Goal: Information Seeking & Learning: Learn about a topic

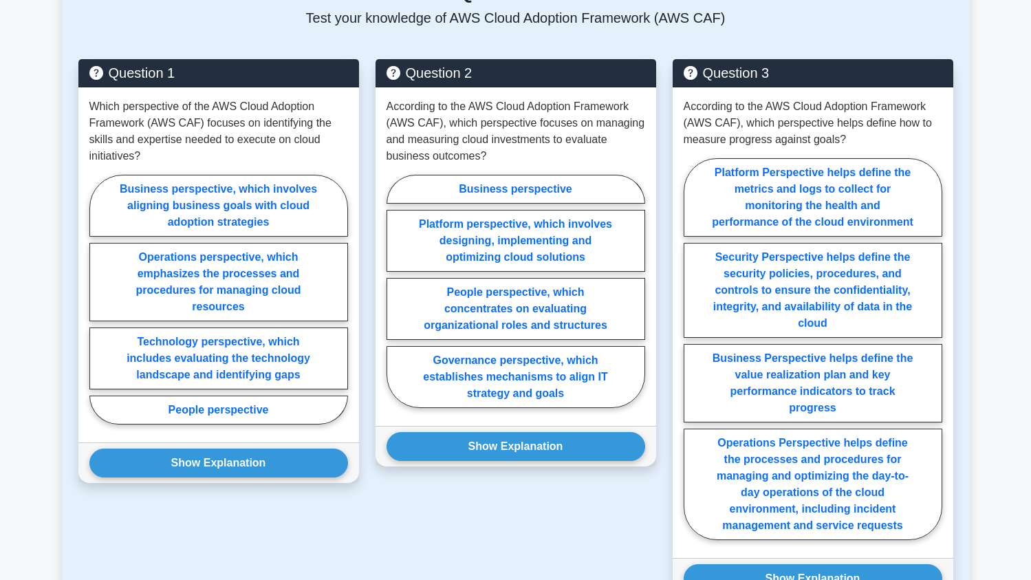
scroll to position [1496, 0]
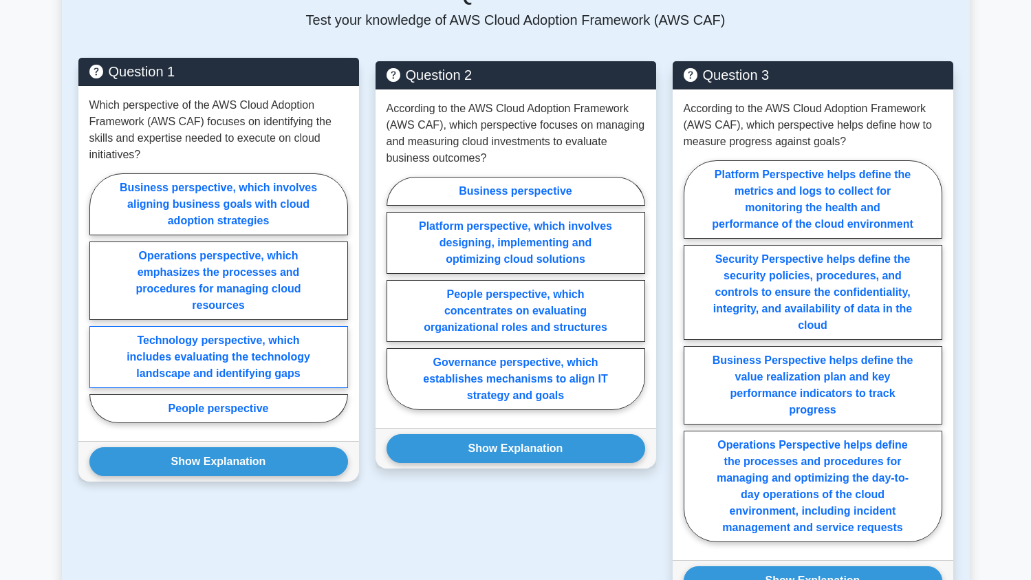
click at [197, 326] on label "Technology perspective, which includes evaluating the technology landscape and …" at bounding box center [218, 357] width 259 height 62
click at [98, 307] on input "Technology perspective, which includes evaluating the technology landscape and …" at bounding box center [93, 302] width 9 height 9
radio input "true"
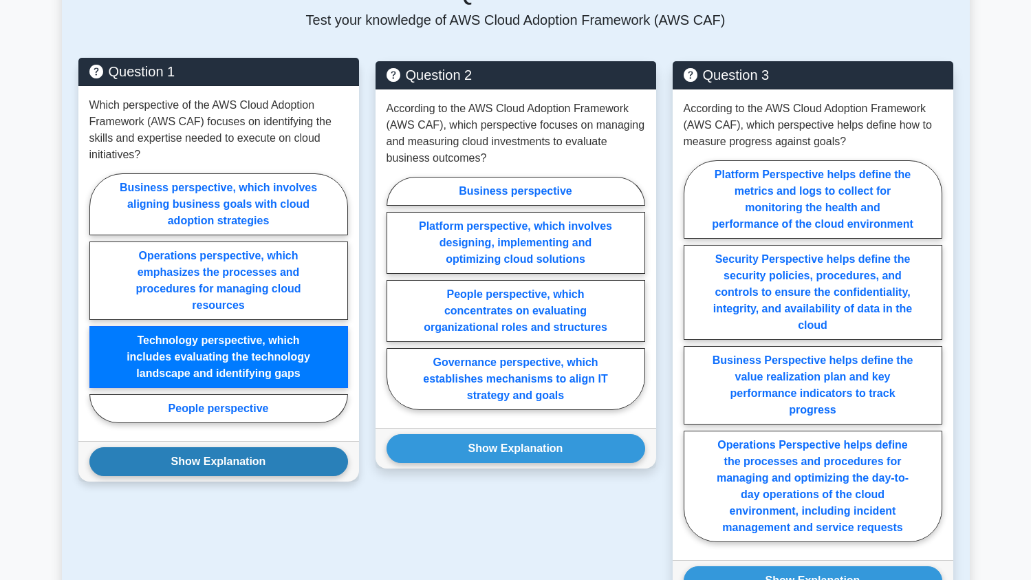
click at [197, 447] on button "Show Explanation" at bounding box center [218, 461] width 259 height 29
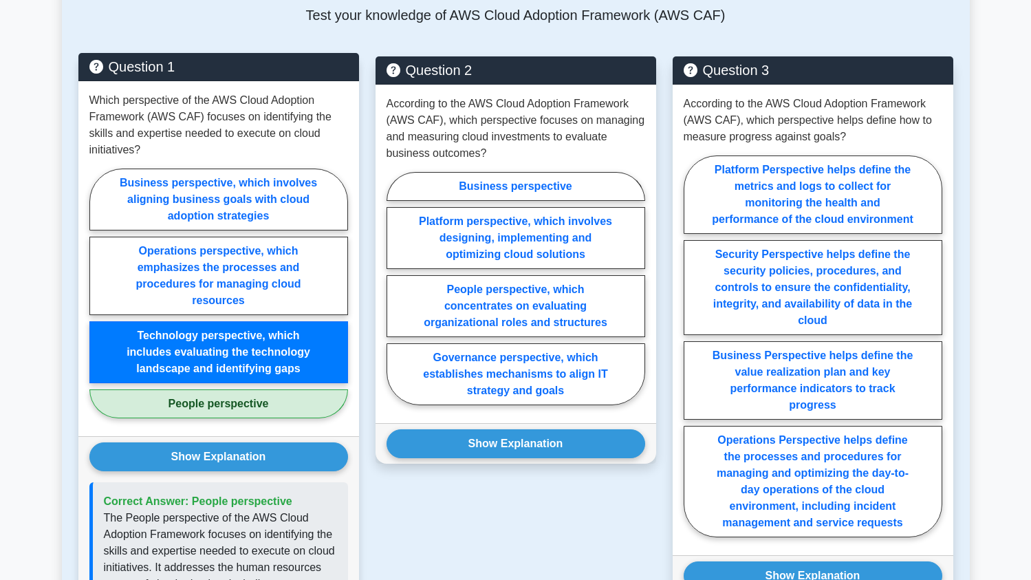
scroll to position [1509, 0]
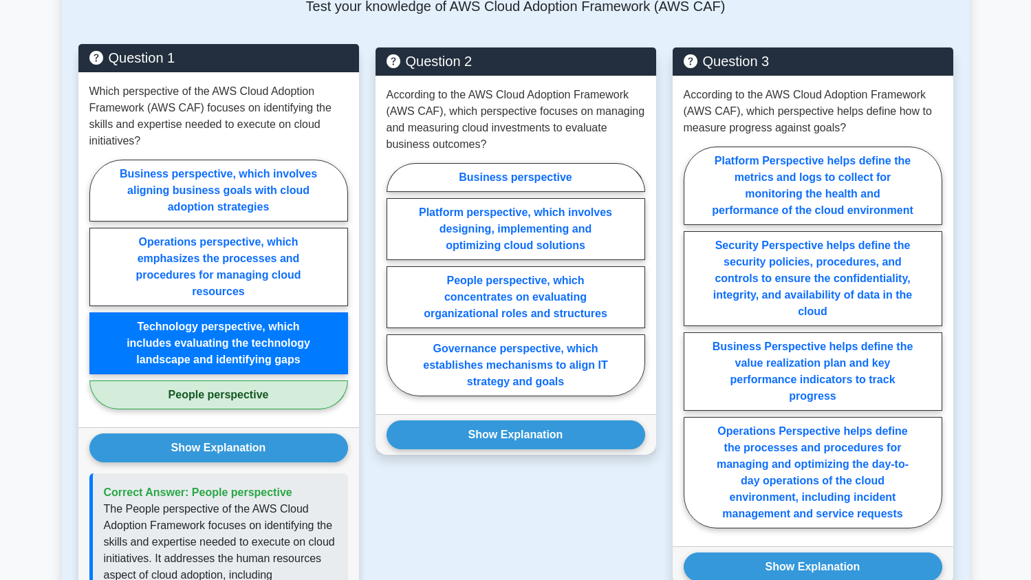
click at [221, 380] on label "People perspective" at bounding box center [218, 394] width 259 height 29
click at [98, 293] on input "People perspective" at bounding box center [93, 288] width 9 height 9
radio input "true"
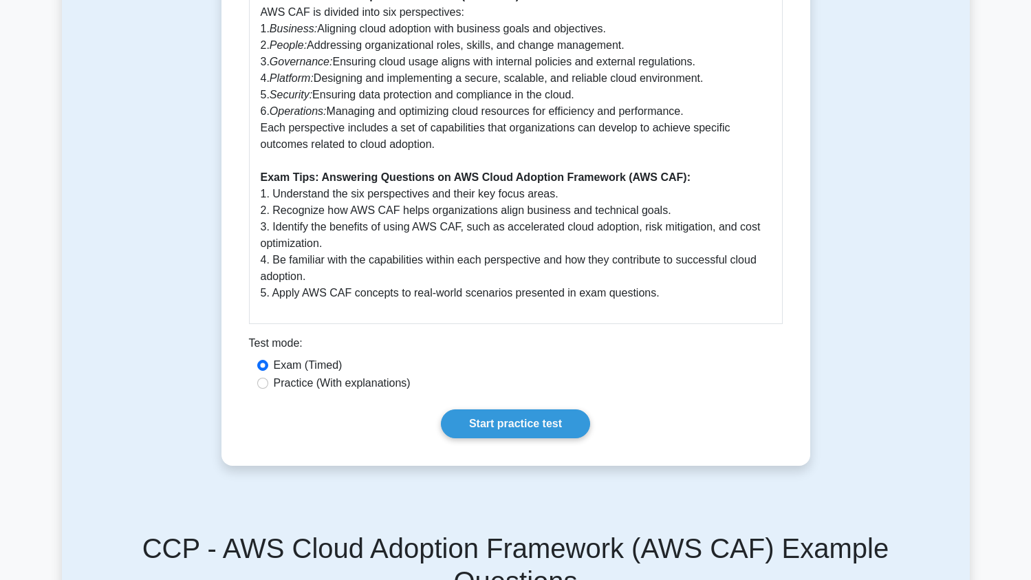
scroll to position [906, 0]
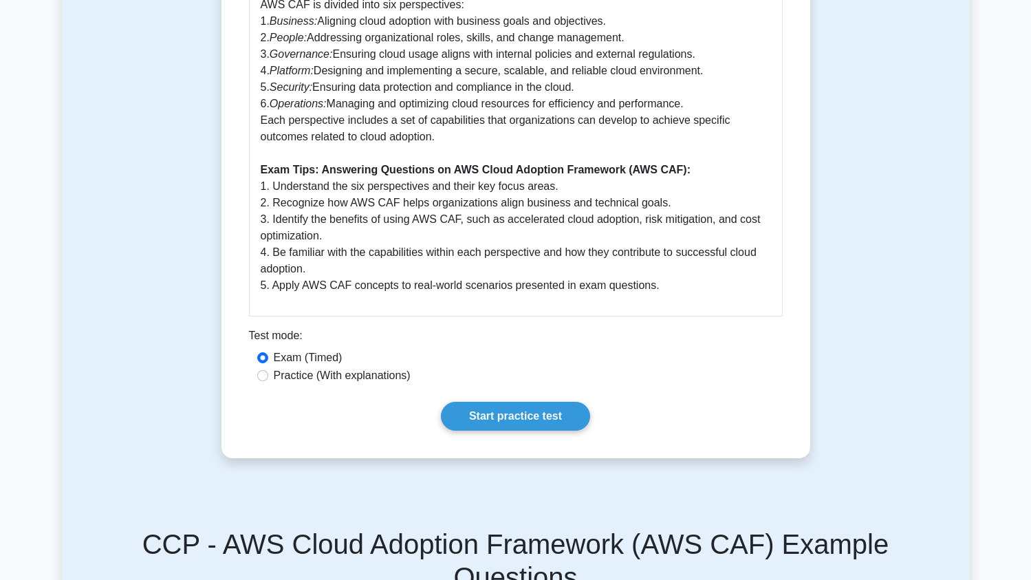
click at [336, 182] on p "Why AWS Cloud Adoption Framework (AWS CAF) is Important: The AWS Cloud Adoption…" at bounding box center [516, 46] width 510 height 495
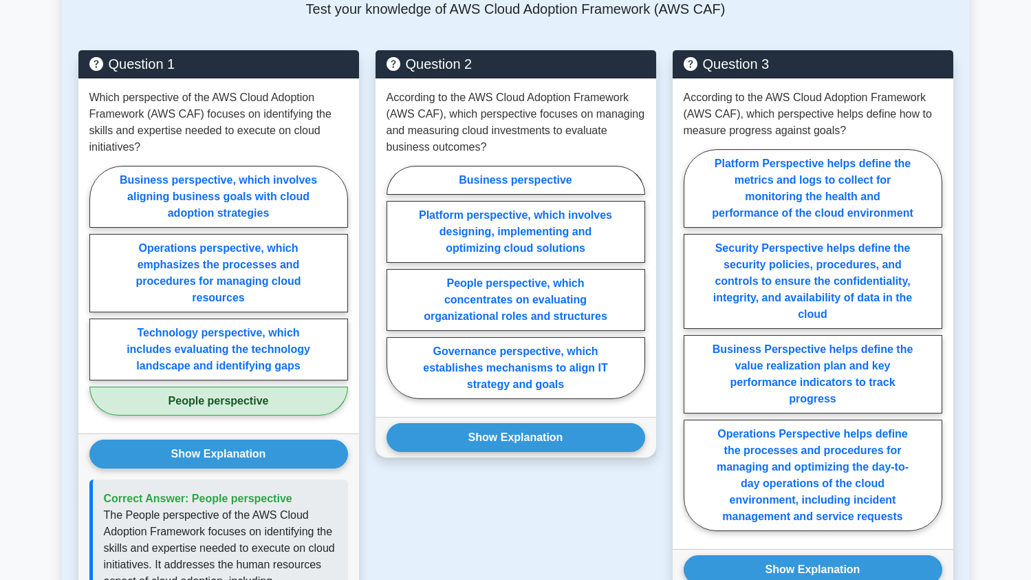
scroll to position [1514, 0]
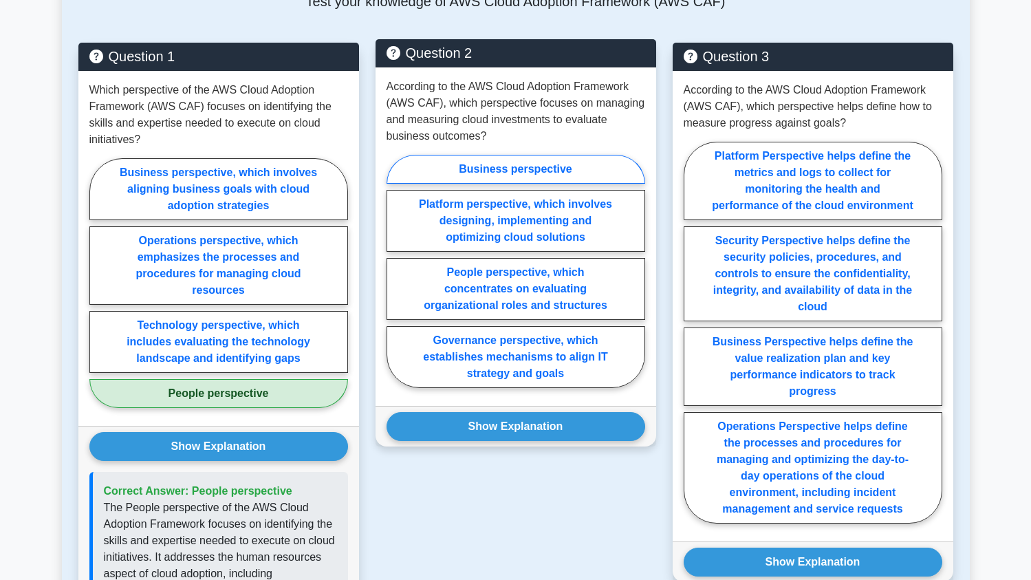
click at [483, 155] on label "Business perspective" at bounding box center [515, 169] width 259 height 29
click at [395, 271] on input "Business perspective" at bounding box center [390, 275] width 9 height 9
radio input "true"
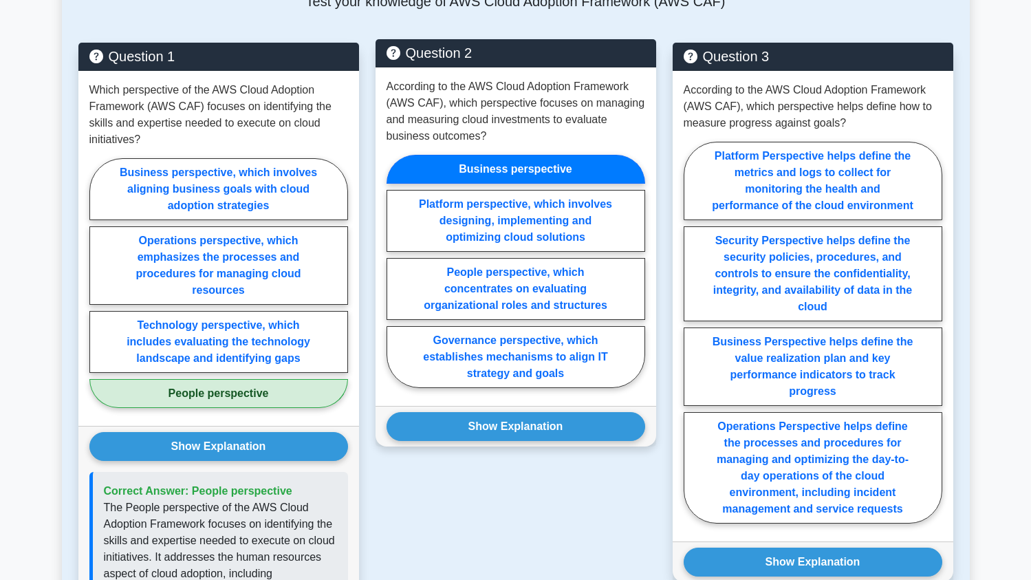
scroll to position [1513, 0]
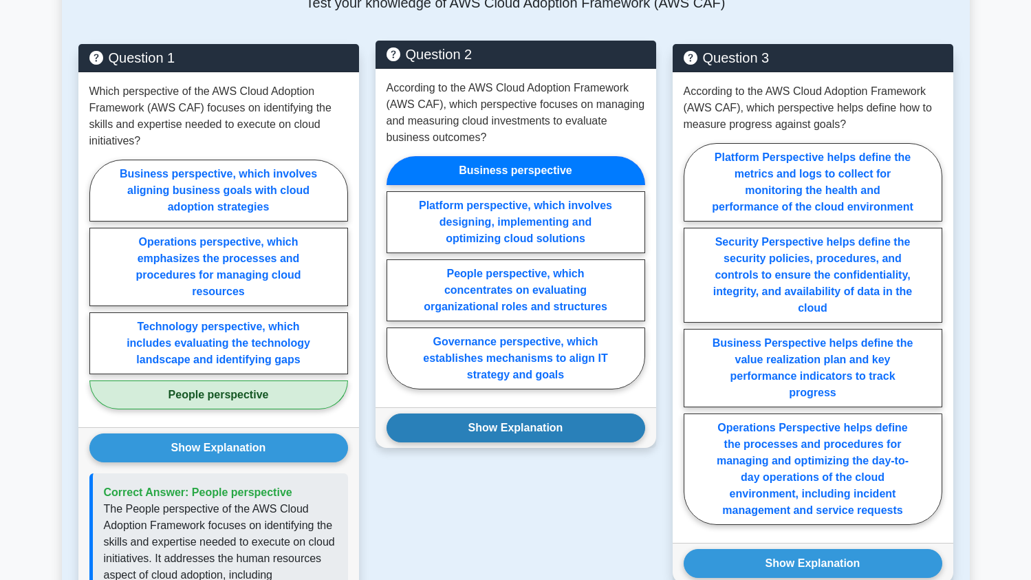
click at [537, 413] on button "Show Explanation" at bounding box center [515, 427] width 259 height 29
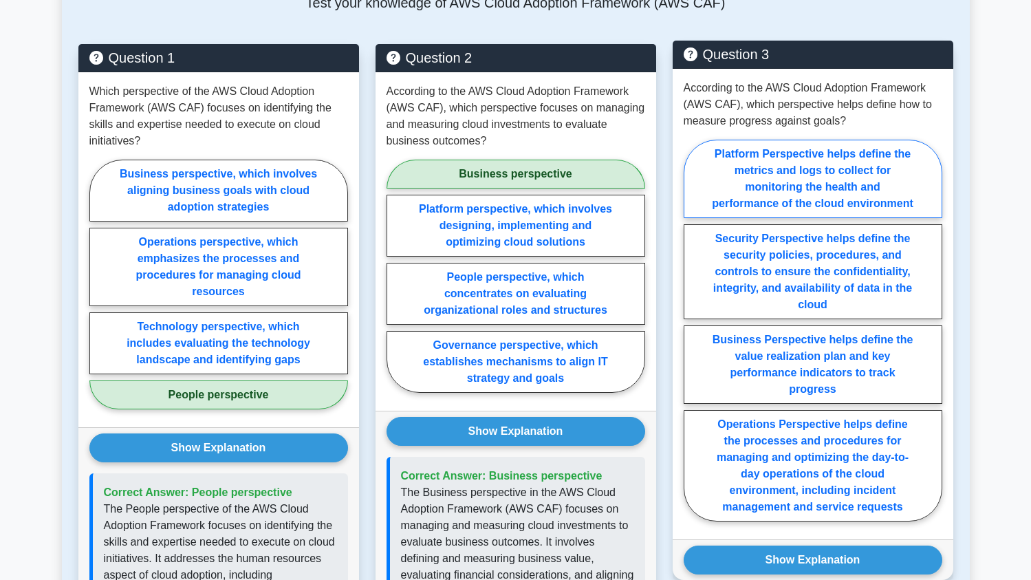
click at [764, 141] on label "Platform Perspective helps define the metrics and logs to collect for monitorin…" at bounding box center [812, 179] width 259 height 78
click at [692, 330] on input "Platform Perspective helps define the metrics and logs to collect for monitorin…" at bounding box center [687, 334] width 9 height 9
radio input "true"
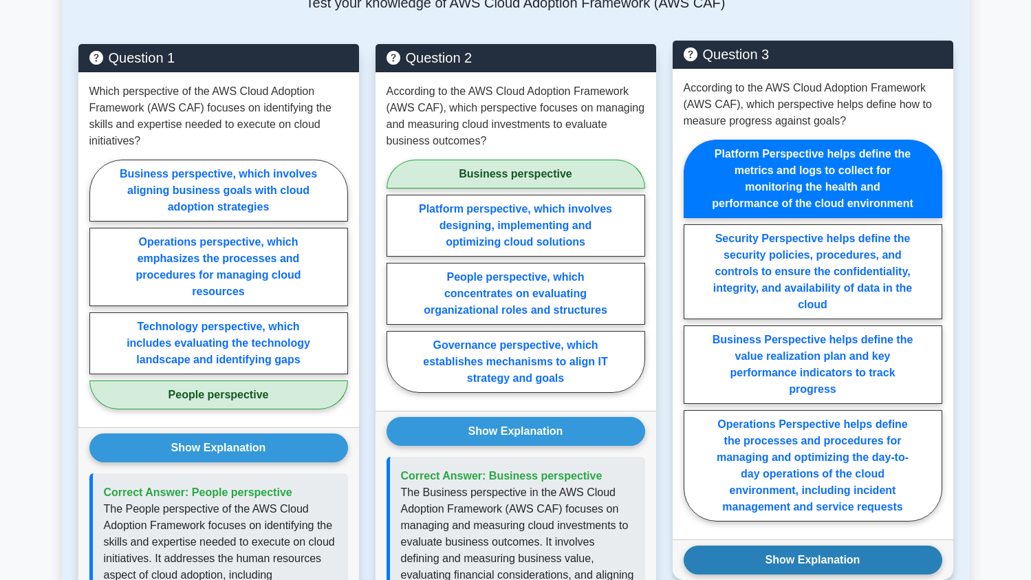
click at [804, 545] on button "Show Explanation" at bounding box center [812, 559] width 259 height 29
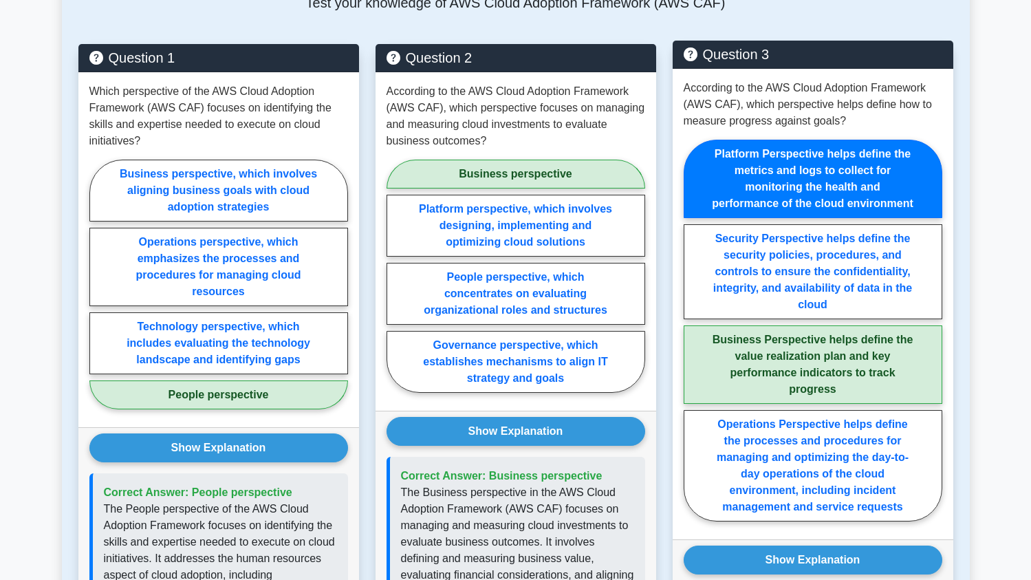
scroll to position [1526, 0]
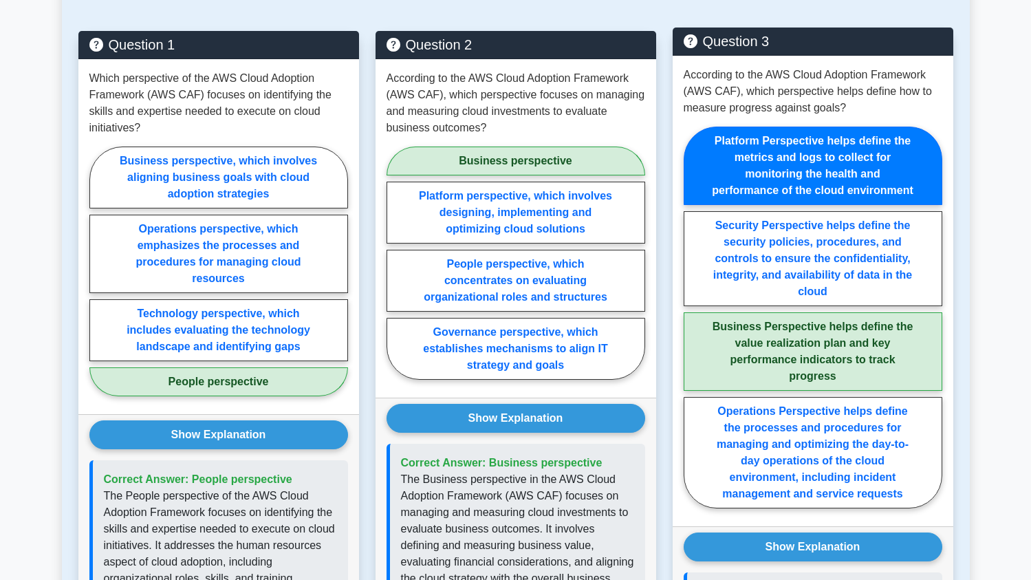
click at [823, 326] on label "Business Perspective helps define the value realization plan and key performanc…" at bounding box center [812, 351] width 259 height 78
click at [692, 326] on input "Business Perspective helps define the value realization plan and key performanc…" at bounding box center [687, 321] width 9 height 9
radio input "true"
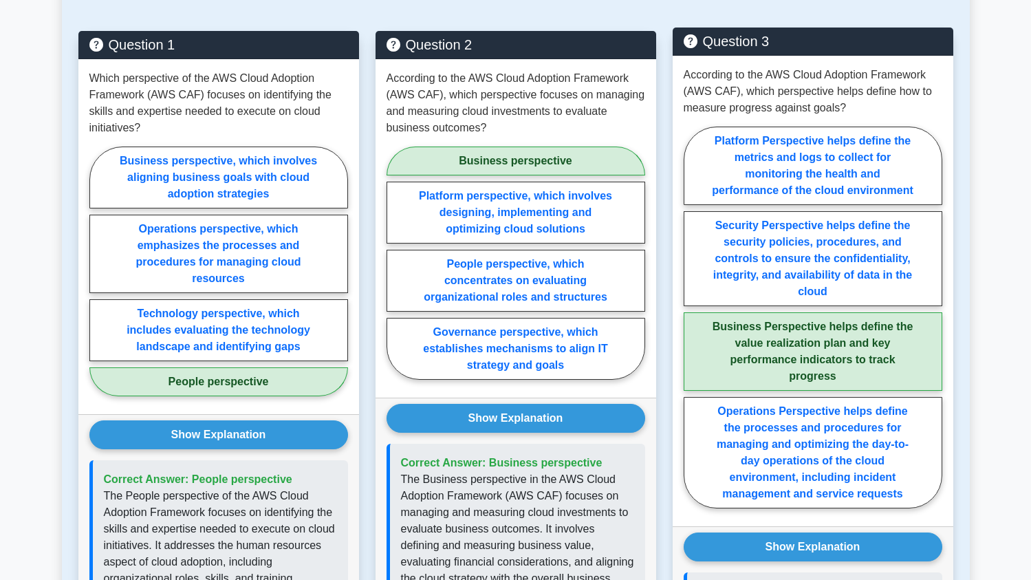
click at [824, 329] on label "Business Perspective helps define the value realization plan and key performanc…" at bounding box center [812, 351] width 259 height 78
click at [692, 326] on input "Business Perspective helps define the value realization plan and key performanc…" at bounding box center [687, 321] width 9 height 9
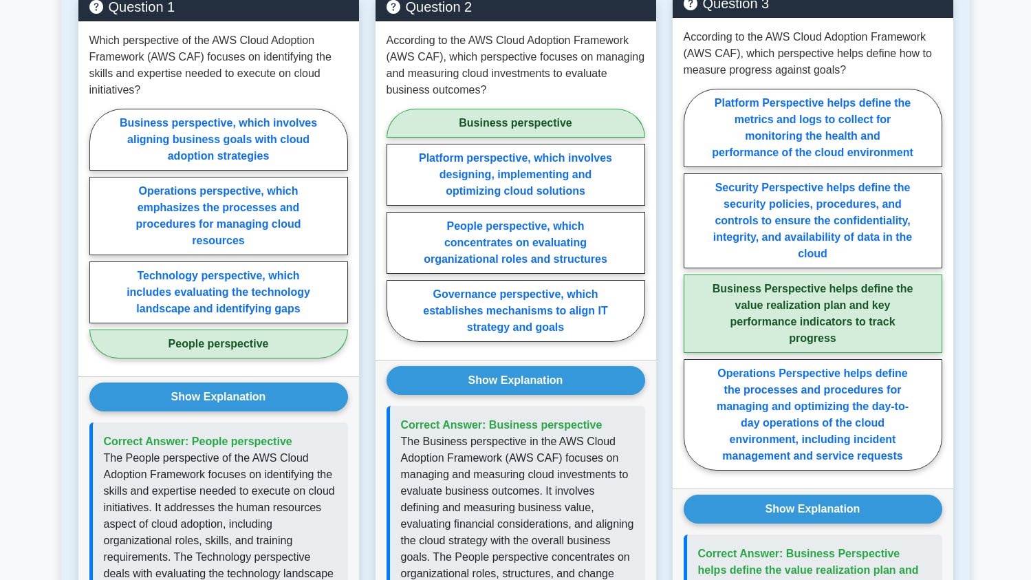
scroll to position [1577, 0]
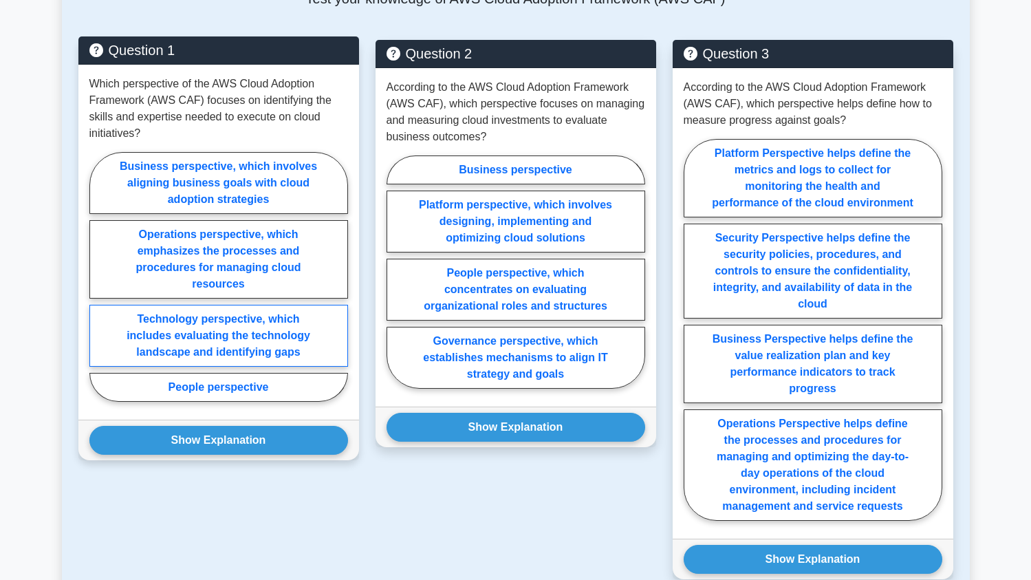
scroll to position [1505, 0]
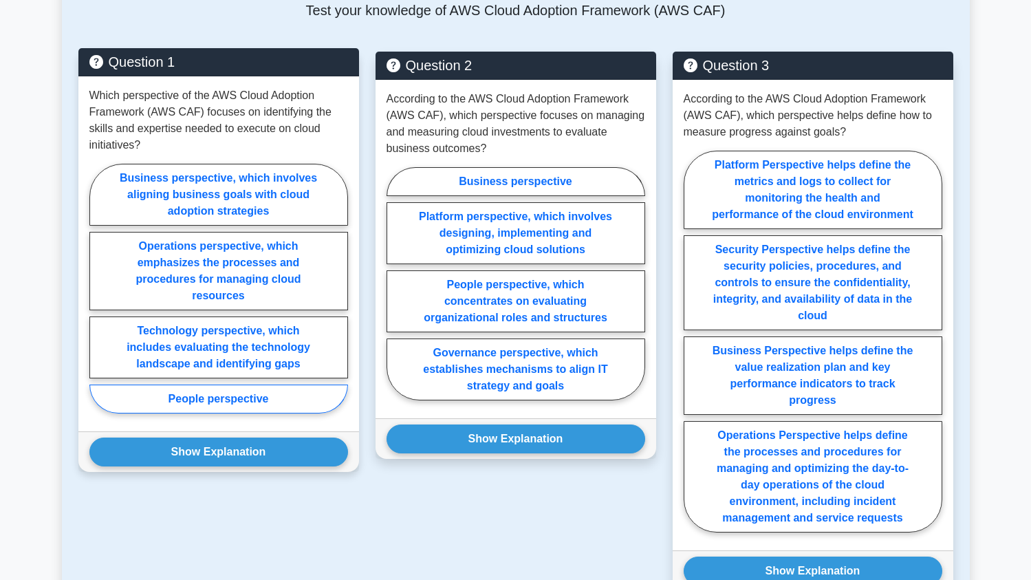
click at [232, 384] on label "People perspective" at bounding box center [218, 398] width 259 height 29
click at [98, 297] on input "People perspective" at bounding box center [93, 292] width 9 height 9
radio input "true"
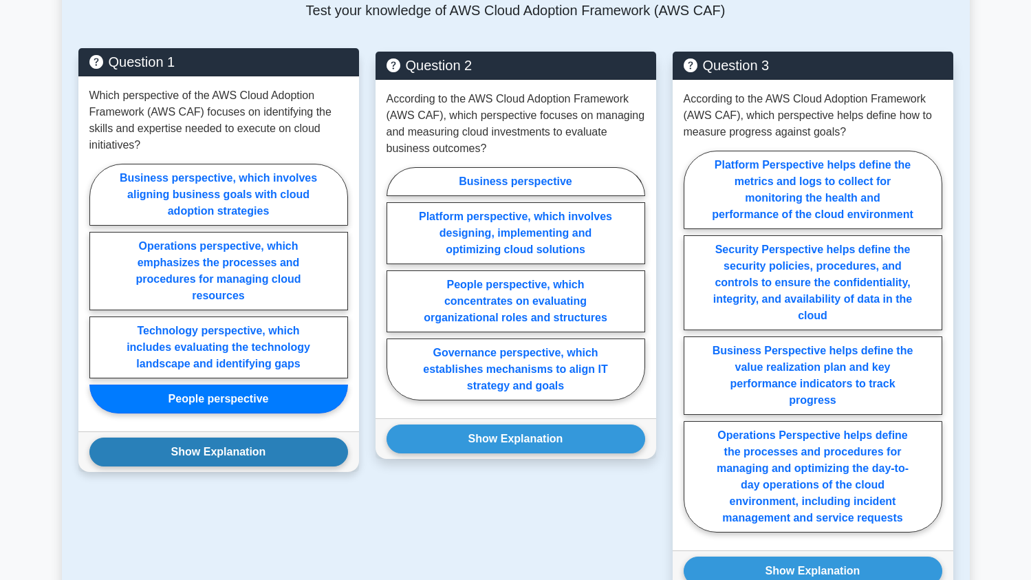
click at [215, 437] on button "Show Explanation" at bounding box center [218, 451] width 259 height 29
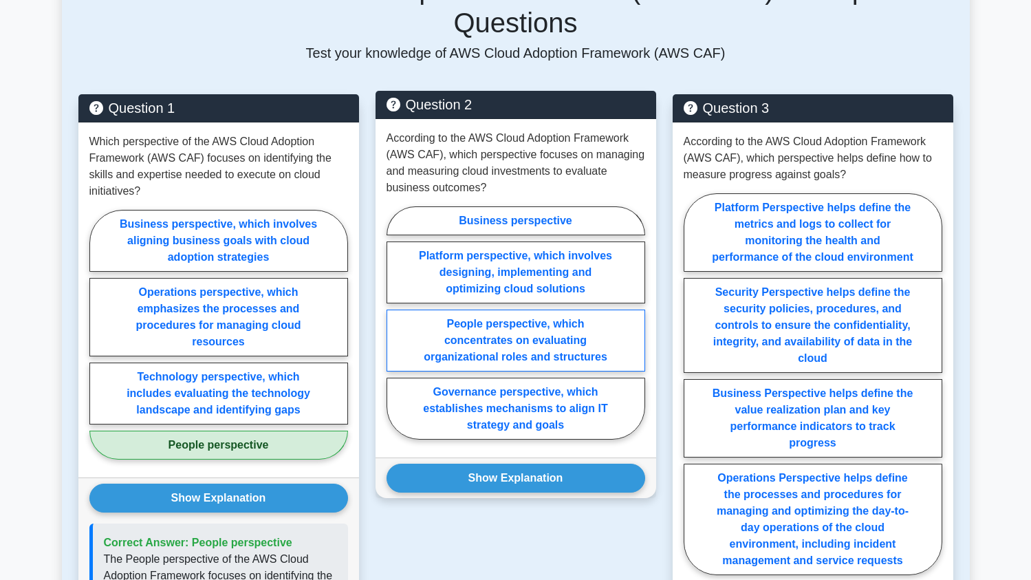
scroll to position [1460, 0]
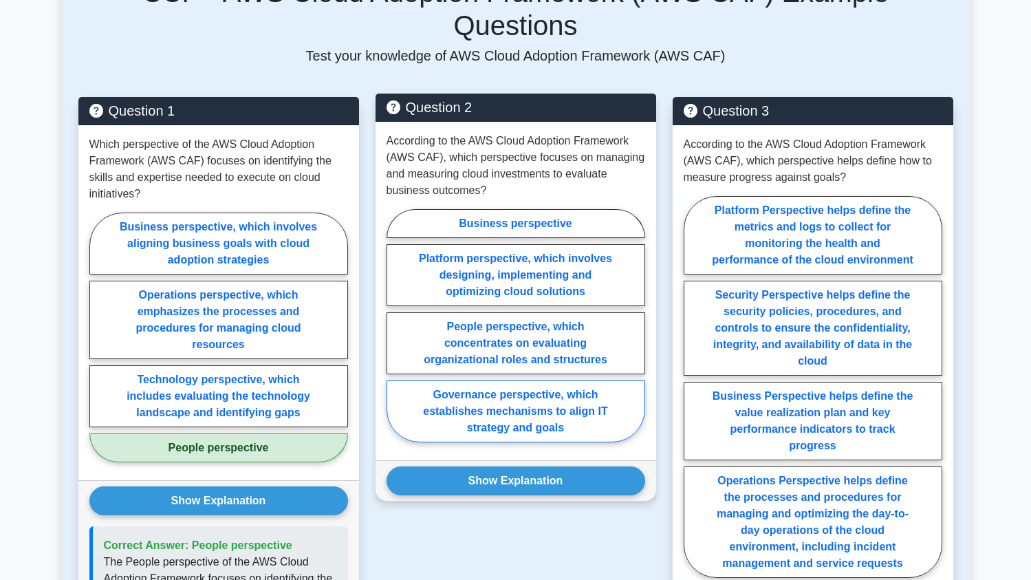
click at [488, 380] on label "Governance perspective, which establishes mechanisms to align IT strategy and g…" at bounding box center [515, 411] width 259 height 62
click at [395, 334] on input "Governance perspective, which establishes mechanisms to align IT strategy and g…" at bounding box center [390, 329] width 9 height 9
radio input "true"
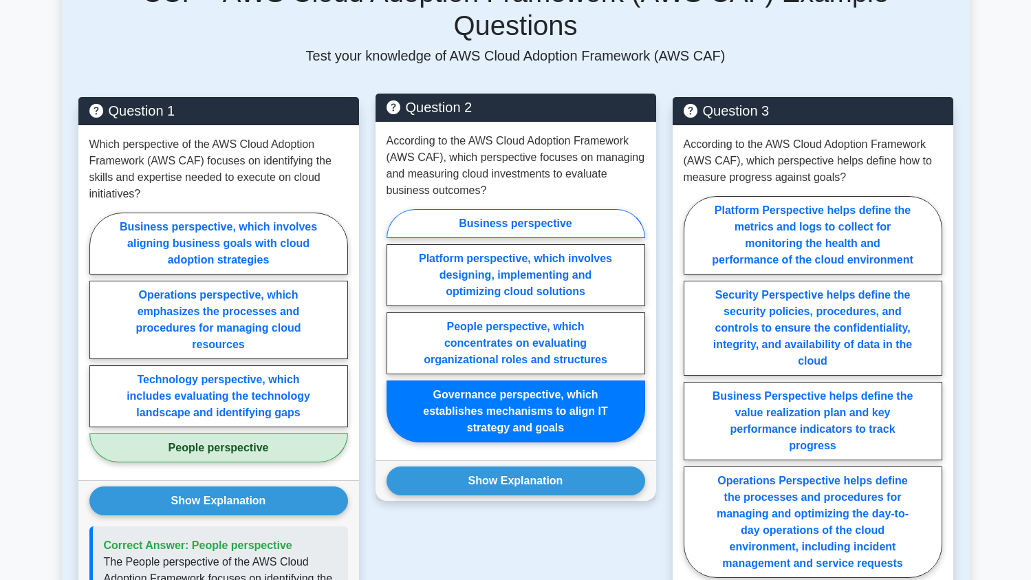
click at [479, 209] on label "Business perspective" at bounding box center [515, 223] width 259 height 29
click at [395, 325] on input "Business perspective" at bounding box center [390, 329] width 9 height 9
radio input "true"
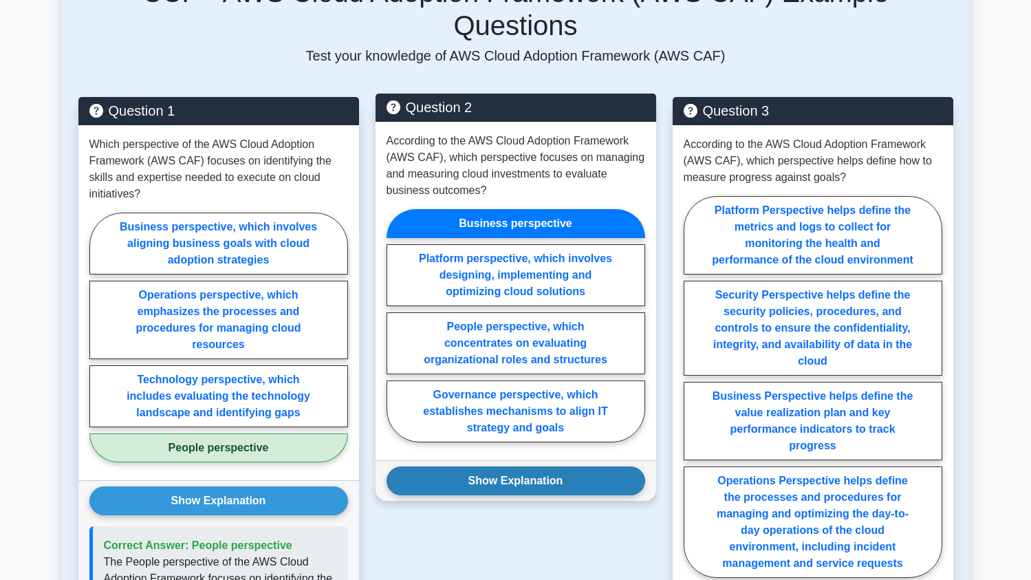
click at [530, 466] on button "Show Explanation" at bounding box center [515, 480] width 259 height 29
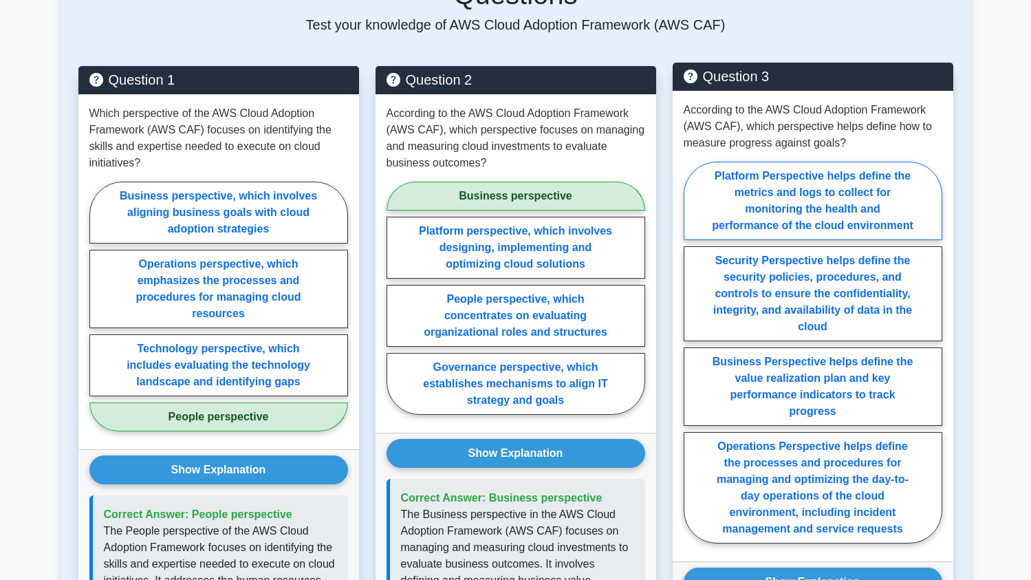
scroll to position [1503, 0]
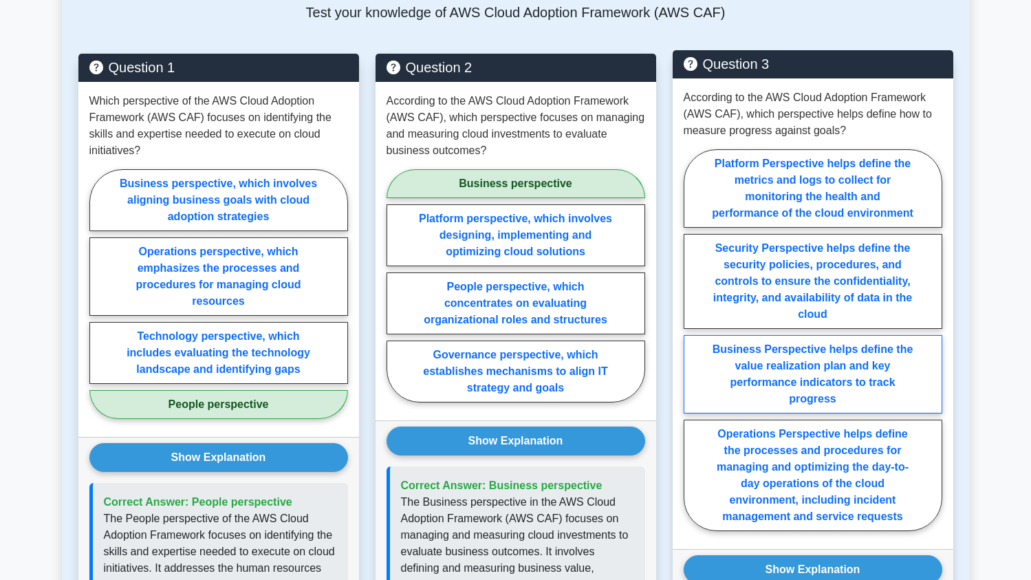
drag, startPoint x: 827, startPoint y: 343, endPoint x: 819, endPoint y: 359, distance: 17.8
click at [827, 343] on label "Business Perspective helps define the value realization plan and key performanc…" at bounding box center [812, 374] width 259 height 78
click at [692, 343] on input "Business Perspective helps define the value realization plan and key performanc…" at bounding box center [687, 344] width 9 height 9
radio input "true"
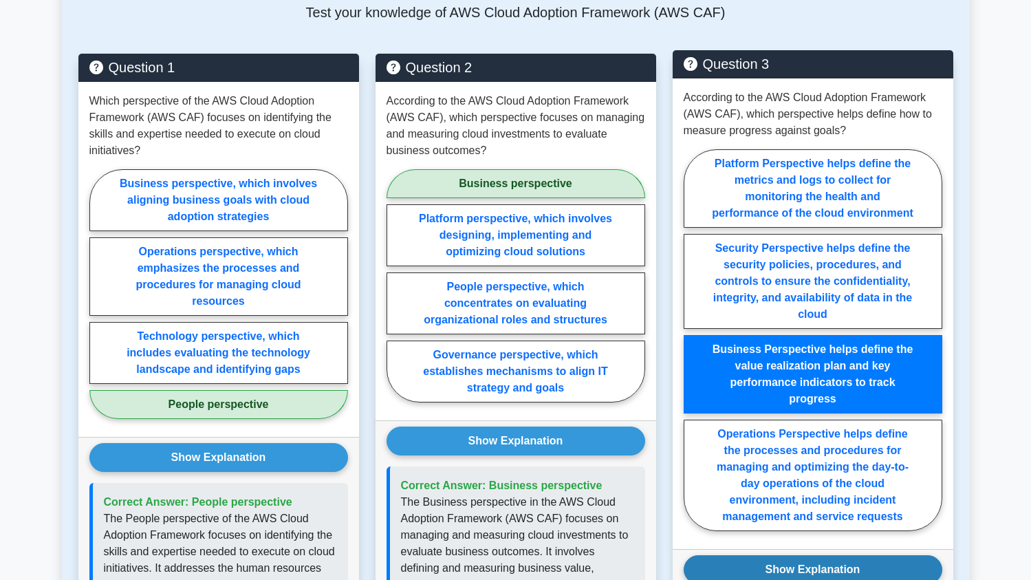
click at [805, 555] on button "Show Explanation" at bounding box center [812, 569] width 259 height 29
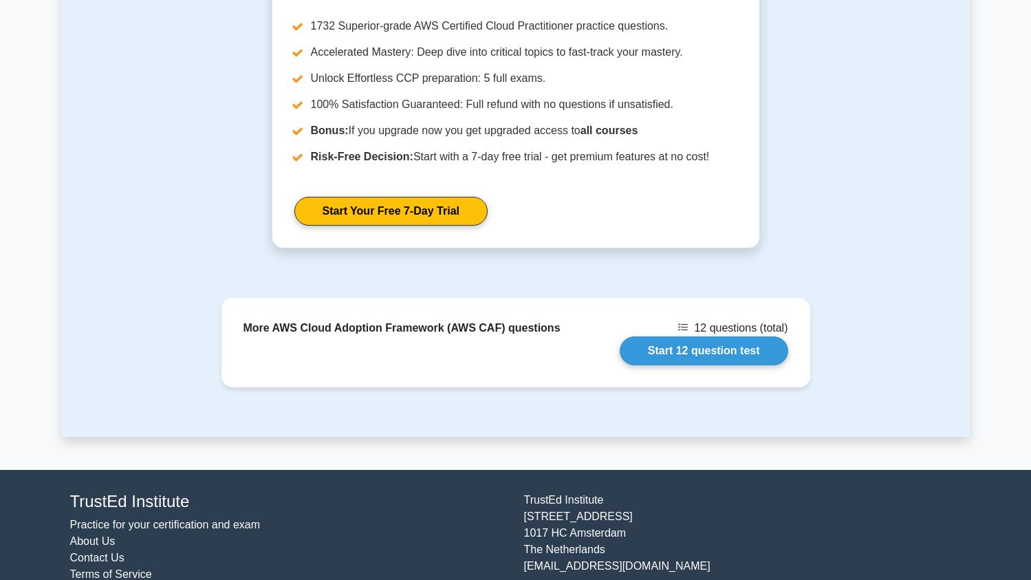
scroll to position [2632, 0]
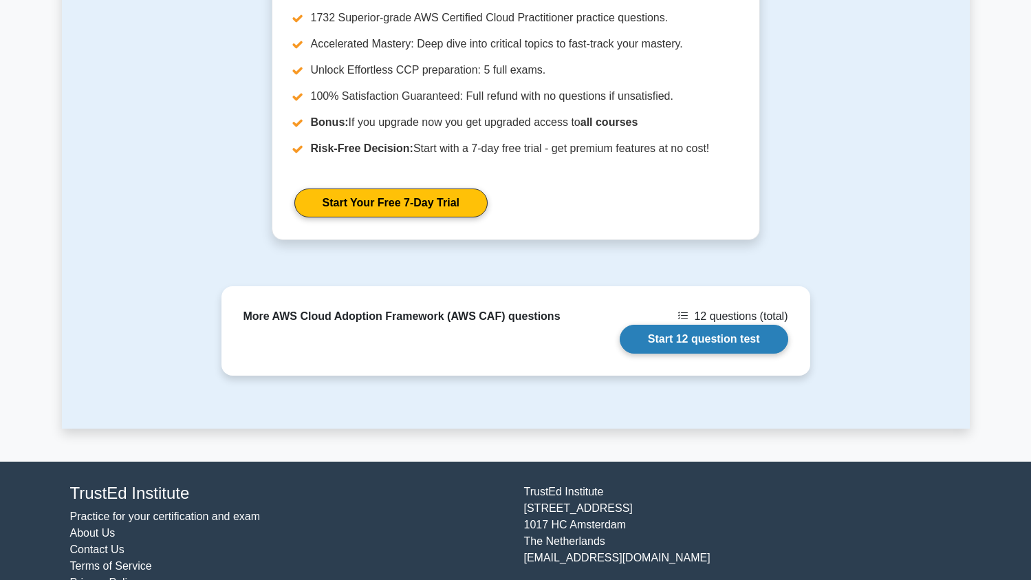
click at [712, 325] on link "Start 12 question test" at bounding box center [704, 339] width 168 height 29
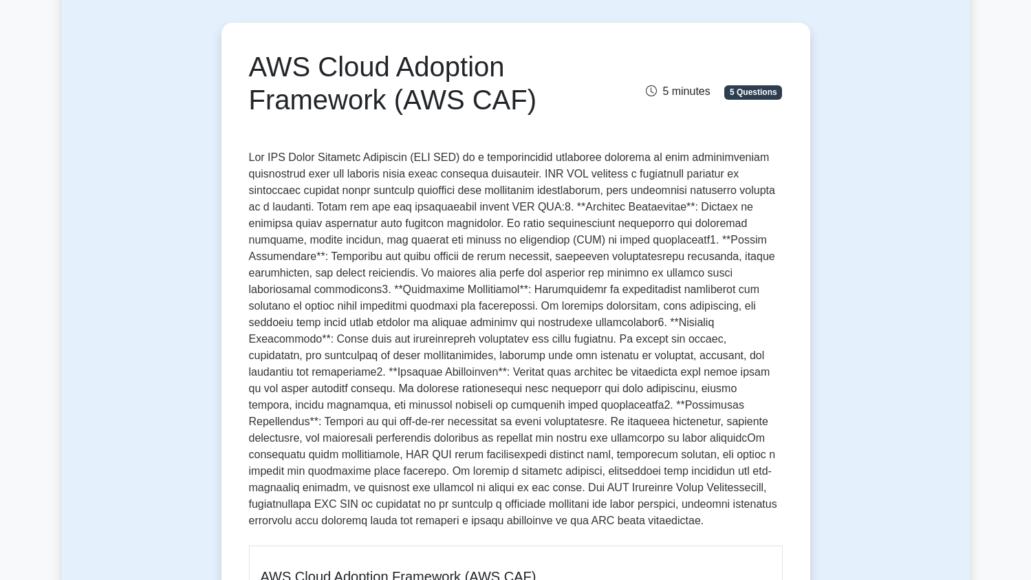
scroll to position [0, 0]
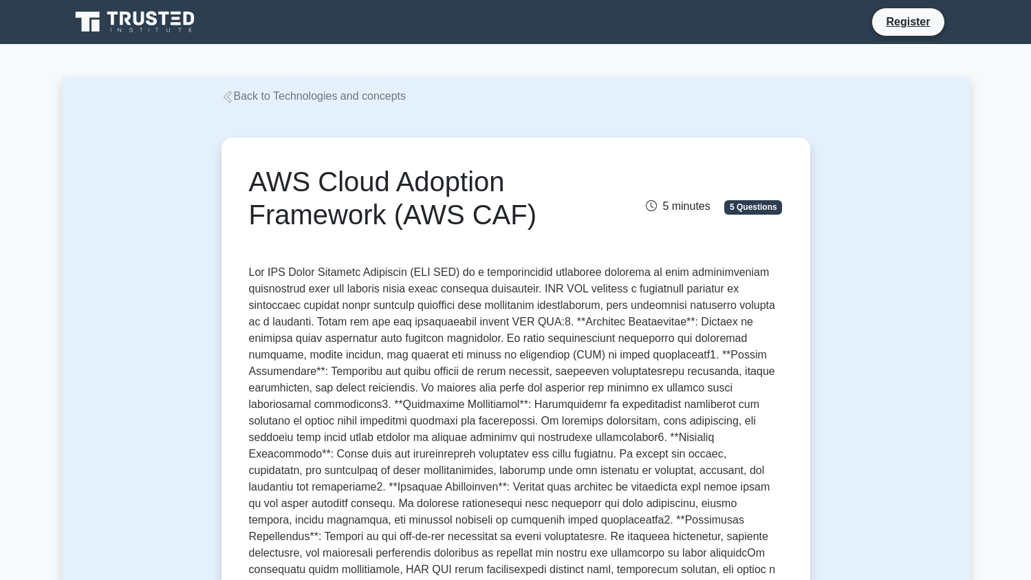
click at [320, 96] on link "Back to Technologies and concepts" at bounding box center [313, 96] width 185 height 12
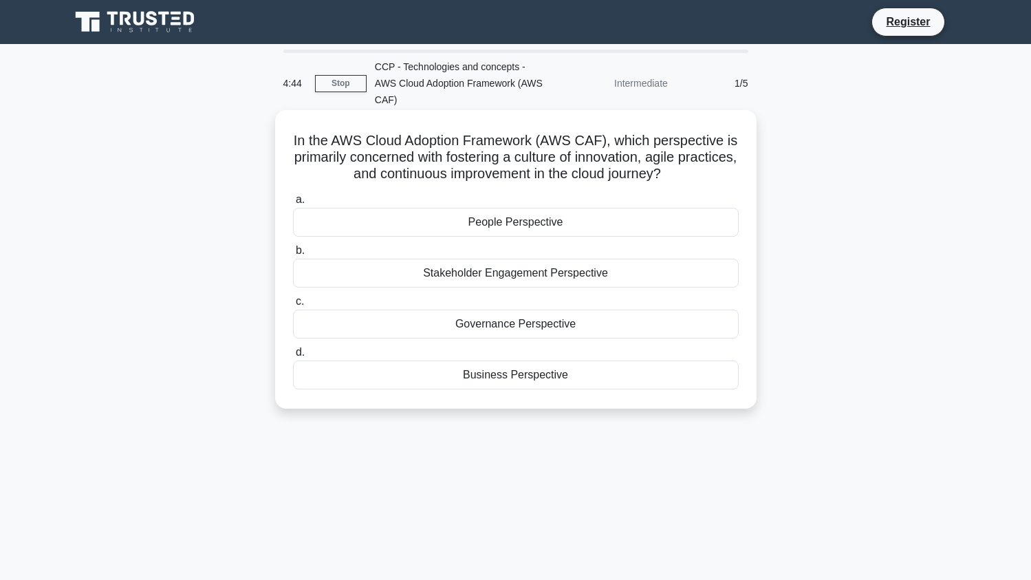
click at [514, 310] on div "Governance Perspective" at bounding box center [516, 323] width 446 height 29
click at [293, 306] on input "c. Governance Perspective" at bounding box center [293, 301] width 0 height 9
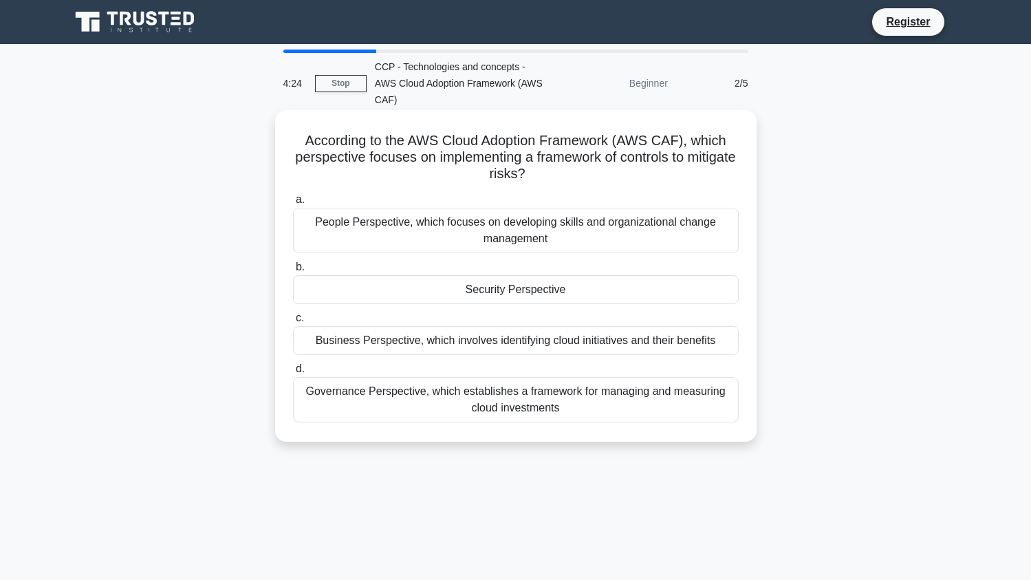
scroll to position [2, 0]
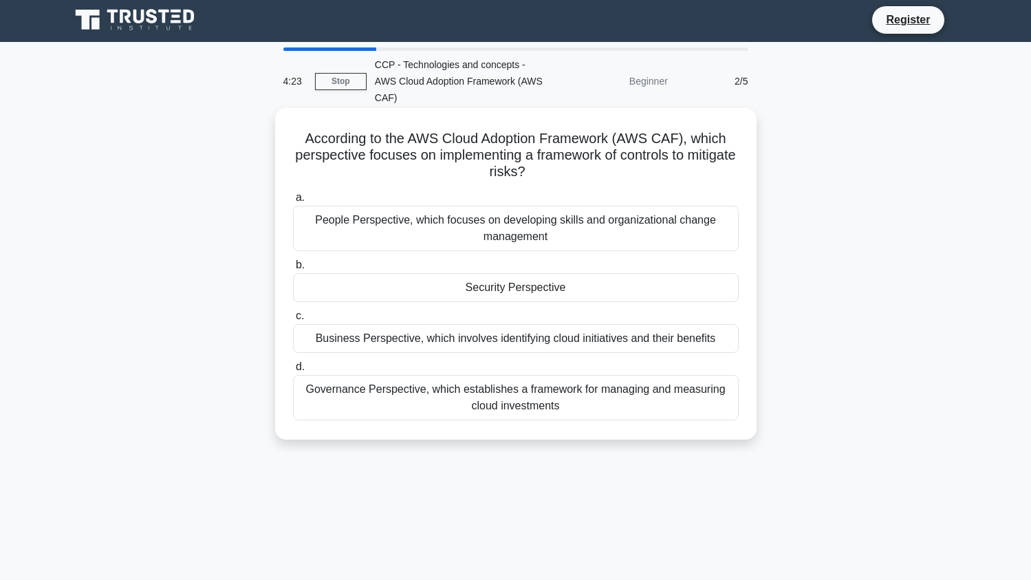
click at [520, 379] on div "Governance Perspective, which establishes a framework for managing and measurin…" at bounding box center [516, 397] width 446 height 45
click at [293, 371] on input "d. Governance Perspective, which establishes a framework for managing and measu…" at bounding box center [293, 366] width 0 height 9
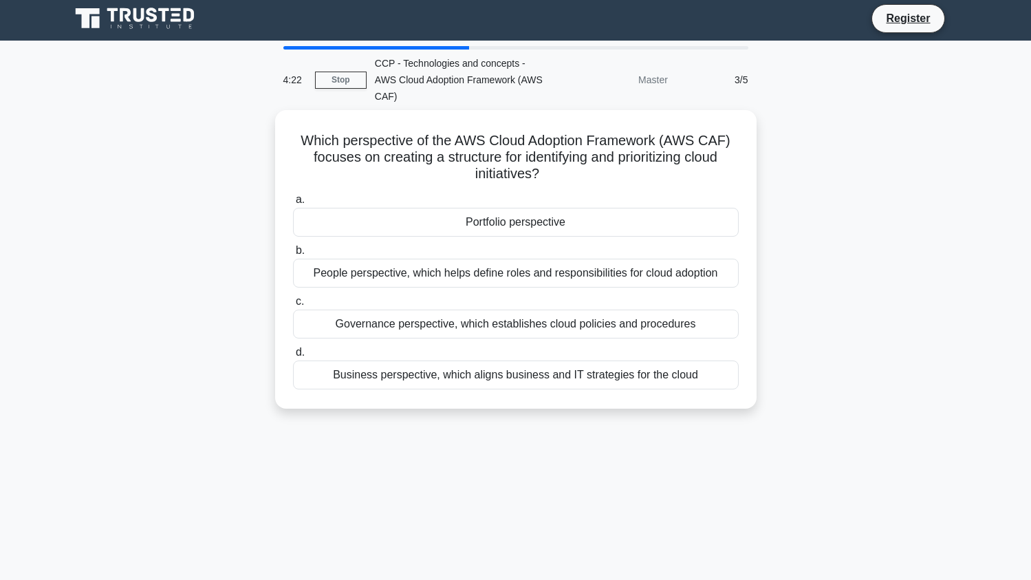
scroll to position [4, 0]
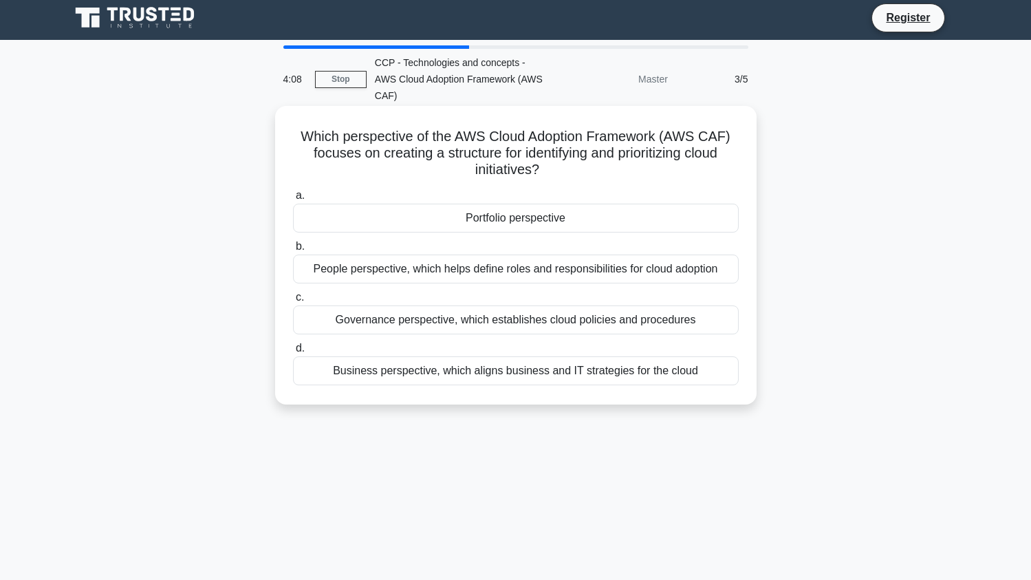
click at [516, 356] on div "Business perspective, which aligns business and IT strategies for the cloud" at bounding box center [516, 370] width 446 height 29
click at [293, 353] on input "d. Business perspective, which aligns business and IT strategies for the cloud" at bounding box center [293, 348] width 0 height 9
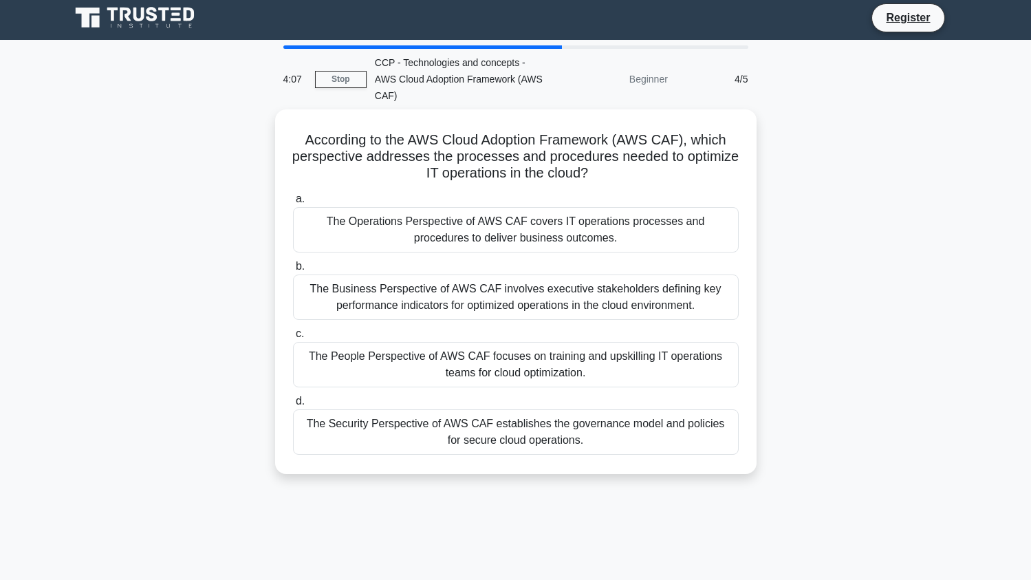
scroll to position [0, 0]
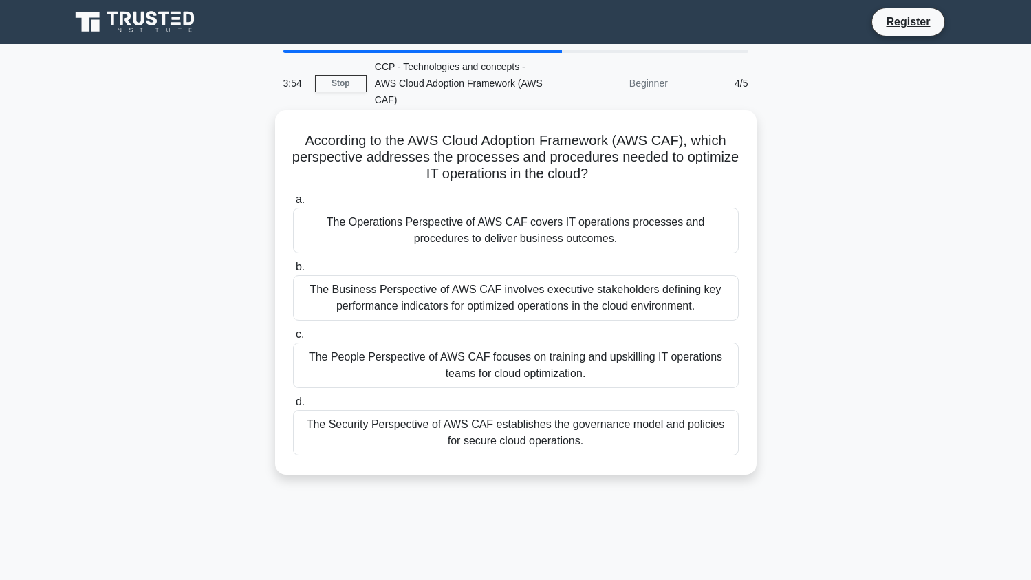
click at [530, 210] on div "The Operations Perspective of AWS CAF covers IT operations processes and proced…" at bounding box center [516, 230] width 446 height 45
click at [293, 204] on input "a. The Operations Perspective of AWS CAF covers IT operations processes and pro…" at bounding box center [293, 199] width 0 height 9
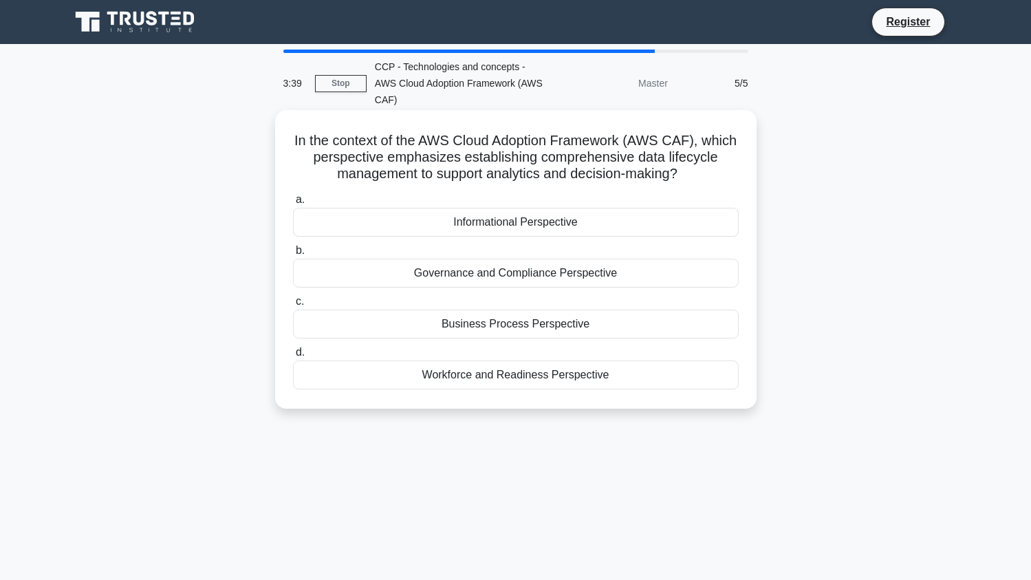
click at [521, 259] on div "Governance and Compliance Perspective" at bounding box center [516, 273] width 446 height 29
click at [293, 255] on input "b. Governance and Compliance Perspective" at bounding box center [293, 250] width 0 height 9
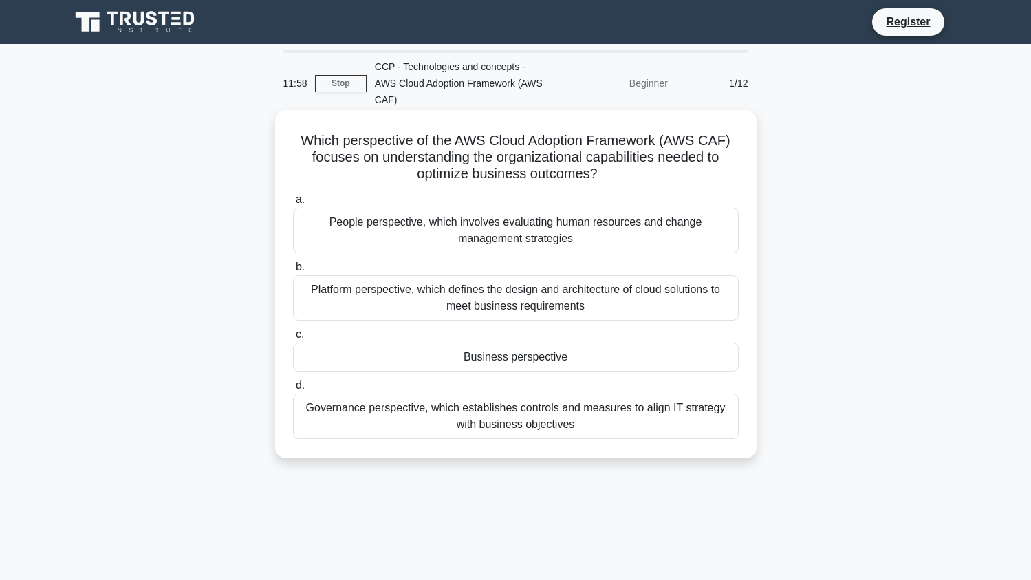
click at [576, 216] on div "People perspective, which involves evaluating human resources and change manage…" at bounding box center [516, 230] width 446 height 45
click at [293, 204] on input "a. People perspective, which involves evaluating human resources and change man…" at bounding box center [293, 199] width 0 height 9
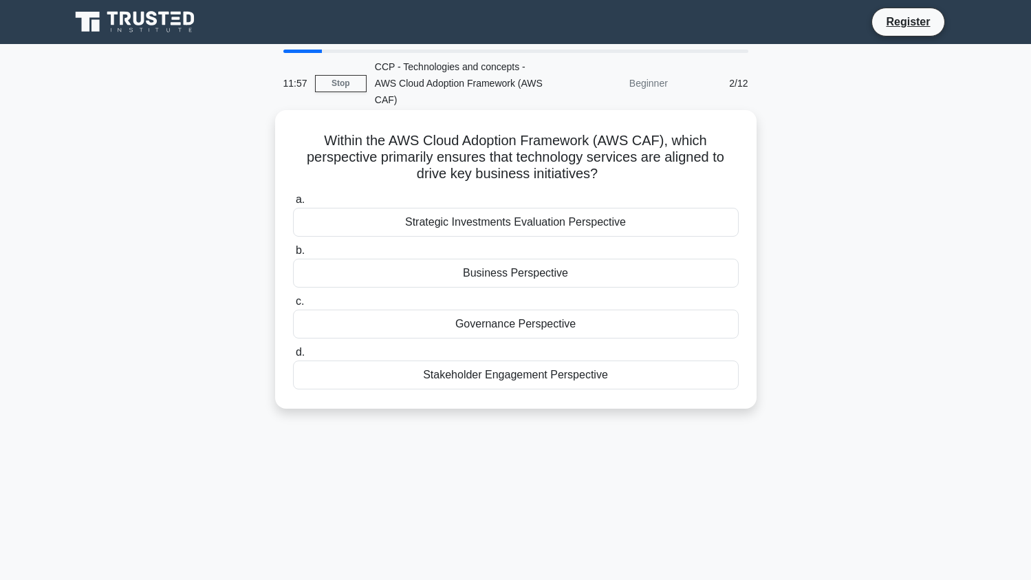
click at [578, 212] on div "Strategic Investments Evaluation Perspective" at bounding box center [516, 222] width 446 height 29
click at [293, 204] on input "a. Strategic Investments Evaluation Perspective" at bounding box center [293, 199] width 0 height 9
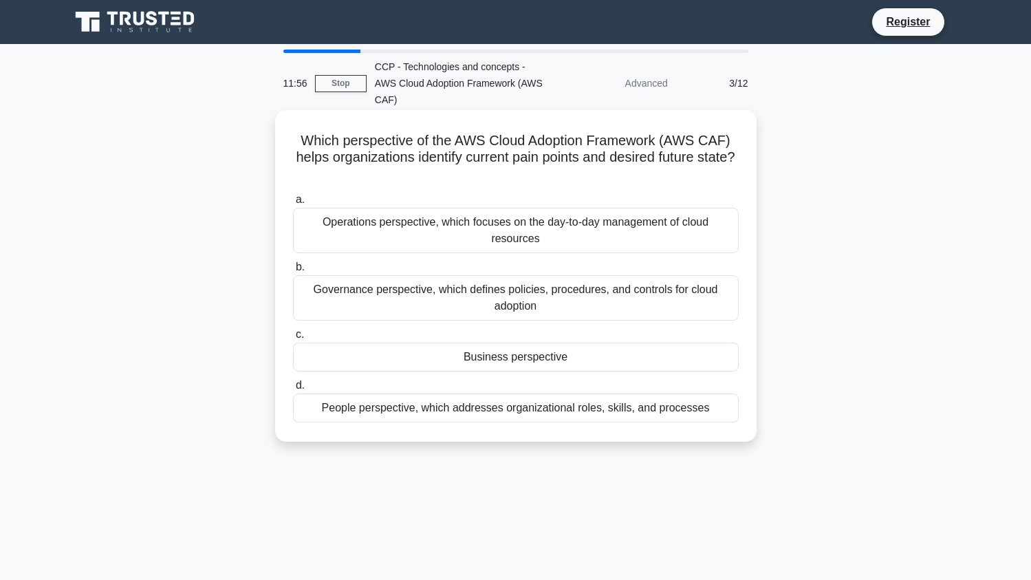
click at [578, 212] on div "Operations perspective, which focuses on the day-to-day management of cloud res…" at bounding box center [516, 230] width 446 height 45
click at [293, 204] on input "a. Operations perspective, which focuses on the day-to-day management of cloud …" at bounding box center [293, 199] width 0 height 9
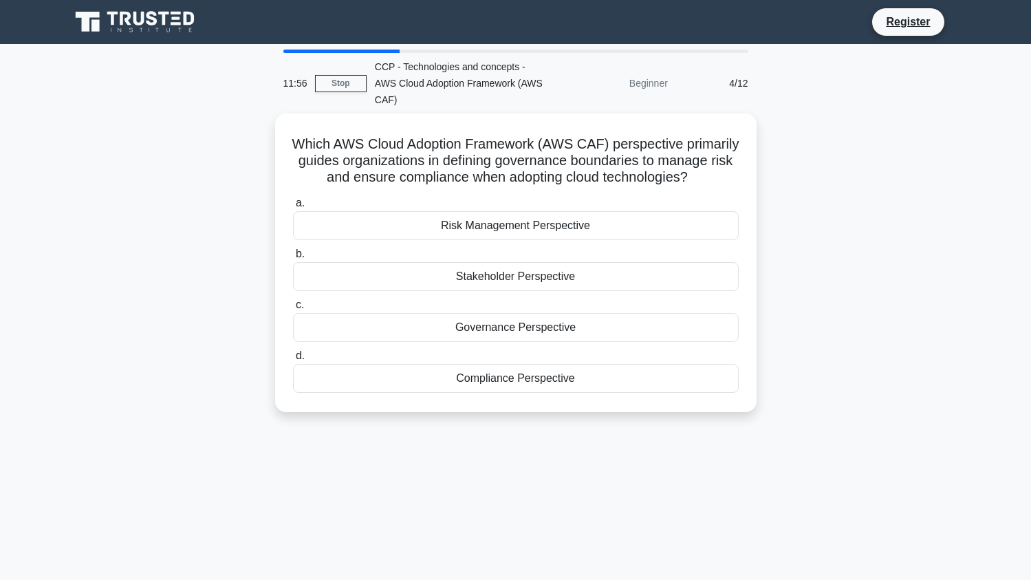
click at [578, 212] on div "Risk Management Perspective" at bounding box center [516, 225] width 446 height 29
click at [293, 208] on input "a. Risk Management Perspective" at bounding box center [293, 203] width 0 height 9
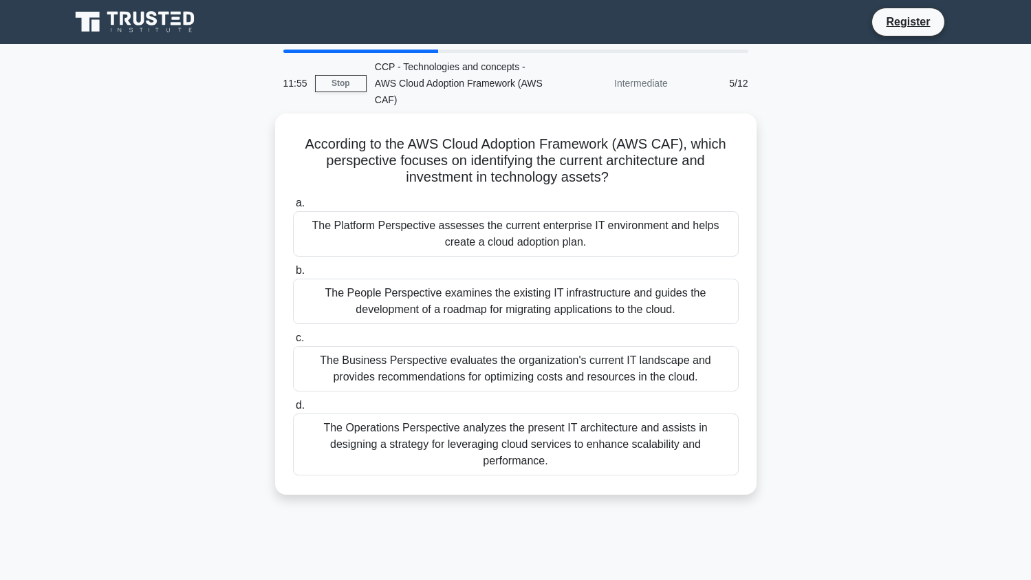
click at [578, 212] on div "The Platform Perspective assesses the current enterprise IT environment and hel…" at bounding box center [516, 233] width 446 height 45
click at [293, 208] on input "a. The Platform Perspective assesses the current enterprise IT environment and …" at bounding box center [293, 203] width 0 height 9
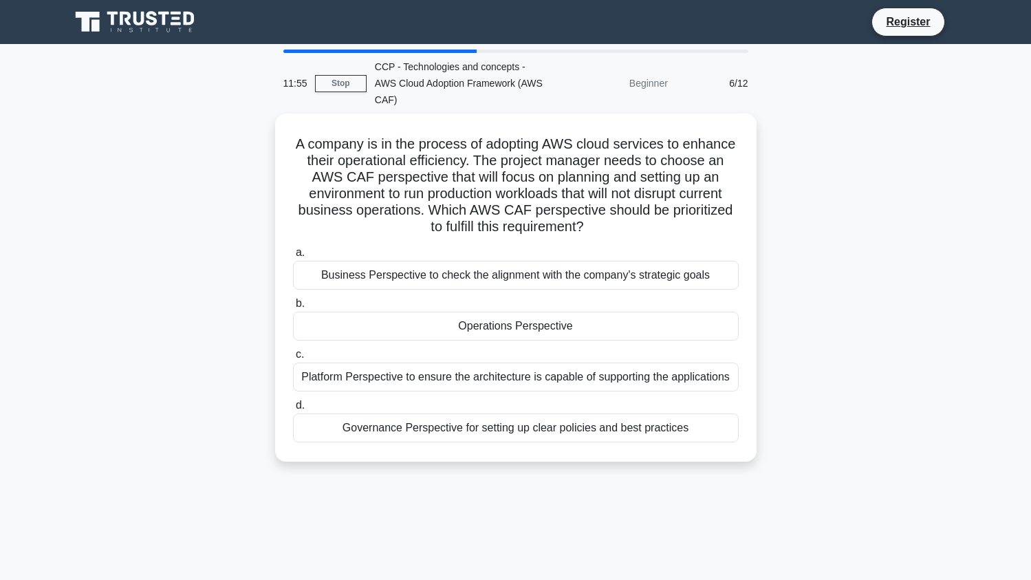
click at [578, 212] on h5 "A company is in the process of adopting AWS cloud services to enhance their ope…" at bounding box center [516, 185] width 448 height 100
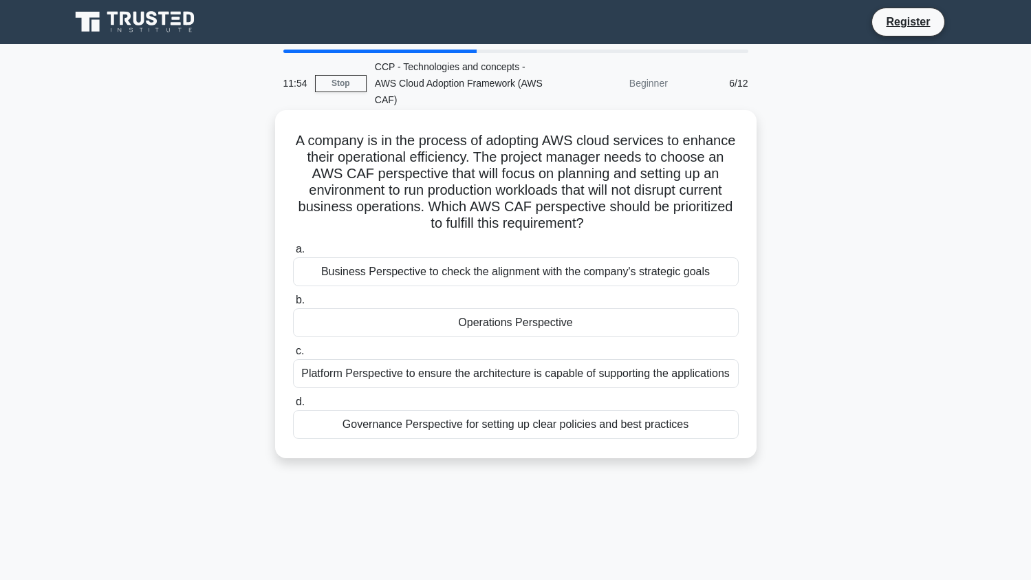
click at [567, 257] on div "Business Perspective to check the alignment with the company's strategic goals" at bounding box center [516, 271] width 446 height 29
click at [293, 252] on input "a. Business Perspective to check the alignment with the company's strategic goa…" at bounding box center [293, 249] width 0 height 9
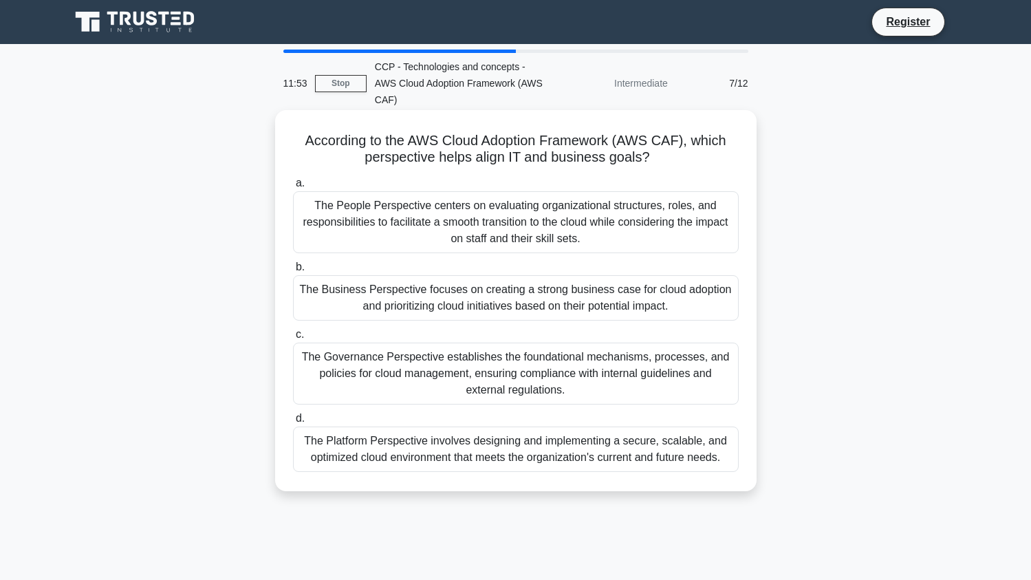
click at [573, 220] on div "The People Perspective centers on evaluating organizational structures, roles, …" at bounding box center [516, 222] width 446 height 62
click at [293, 188] on input "a. The People Perspective centers on evaluating organizational structures, role…" at bounding box center [293, 183] width 0 height 9
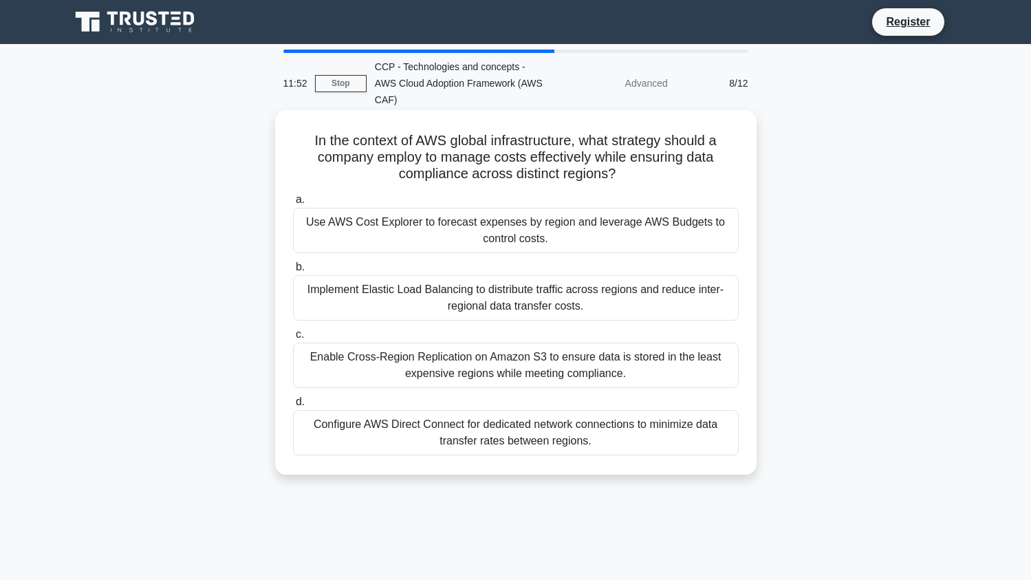
click at [573, 219] on div "Use AWS Cost Explorer to forecast expenses by region and leverage AWS Budgets t…" at bounding box center [516, 230] width 446 height 45
click at [293, 204] on input "a. Use AWS Cost Explorer to forecast expenses by region and leverage AWS Budget…" at bounding box center [293, 199] width 0 height 9
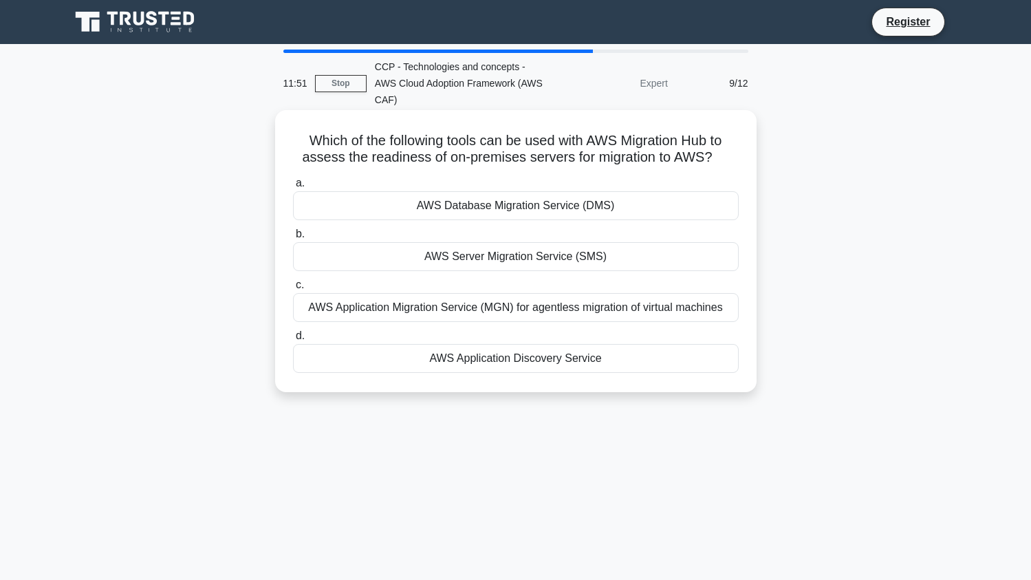
click at [575, 193] on div "AWS Database Migration Service (DMS)" at bounding box center [516, 205] width 446 height 29
click at [293, 188] on input "a. AWS Database Migration Service (DMS)" at bounding box center [293, 183] width 0 height 9
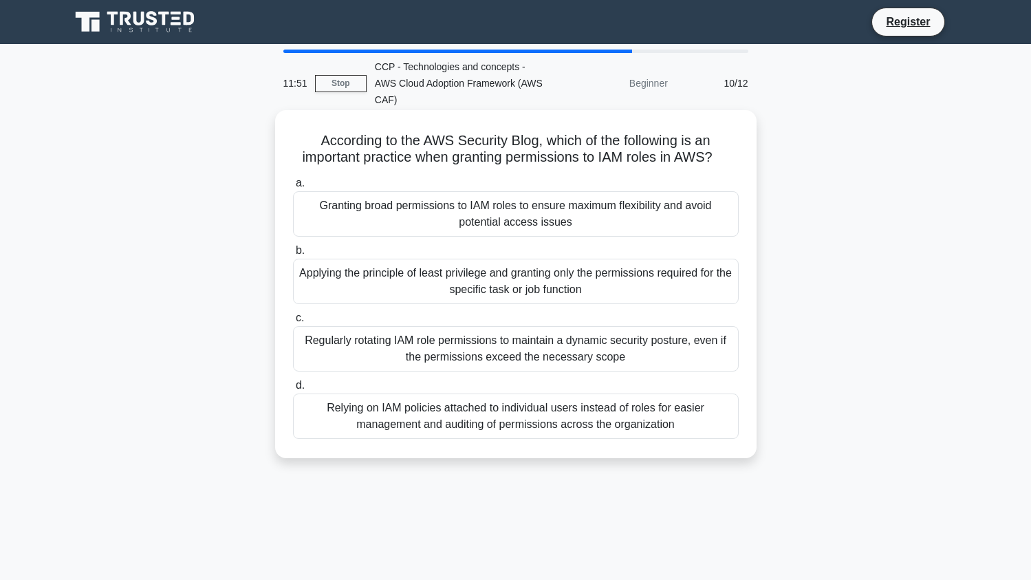
click at [574, 194] on div "Granting broad permissions to IAM roles to ensure maximum flexibility and avoid…" at bounding box center [516, 213] width 446 height 45
click at [293, 188] on input "a. Granting broad permissions to IAM roles to ensure maximum flexibility and av…" at bounding box center [293, 183] width 0 height 9
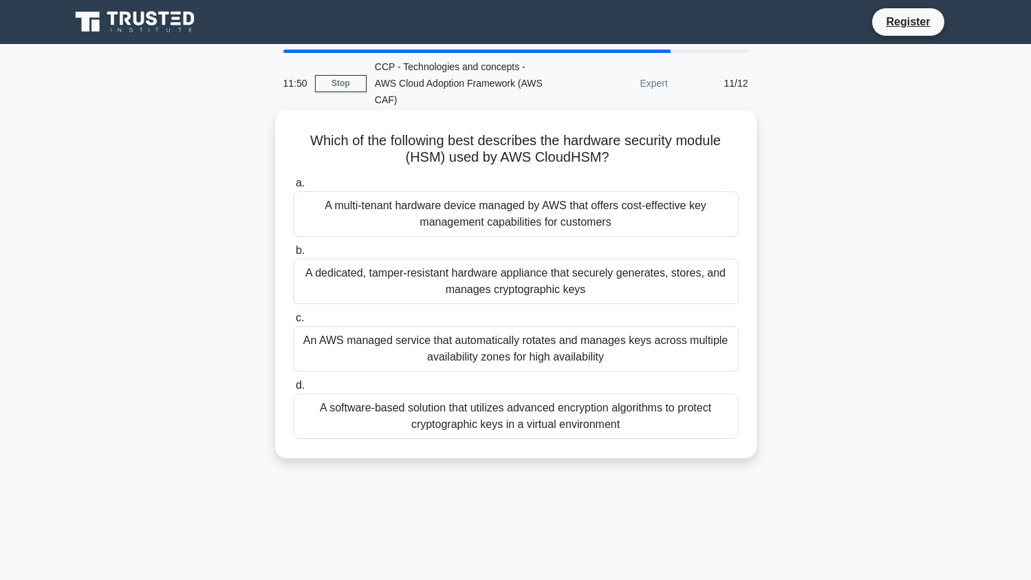
click at [574, 194] on div "A multi-tenant hardware device managed by AWS that offers cost-effective key ma…" at bounding box center [516, 213] width 446 height 45
click at [293, 188] on input "a. A multi-tenant hardware device managed by AWS that offers cost-effective key…" at bounding box center [293, 183] width 0 height 9
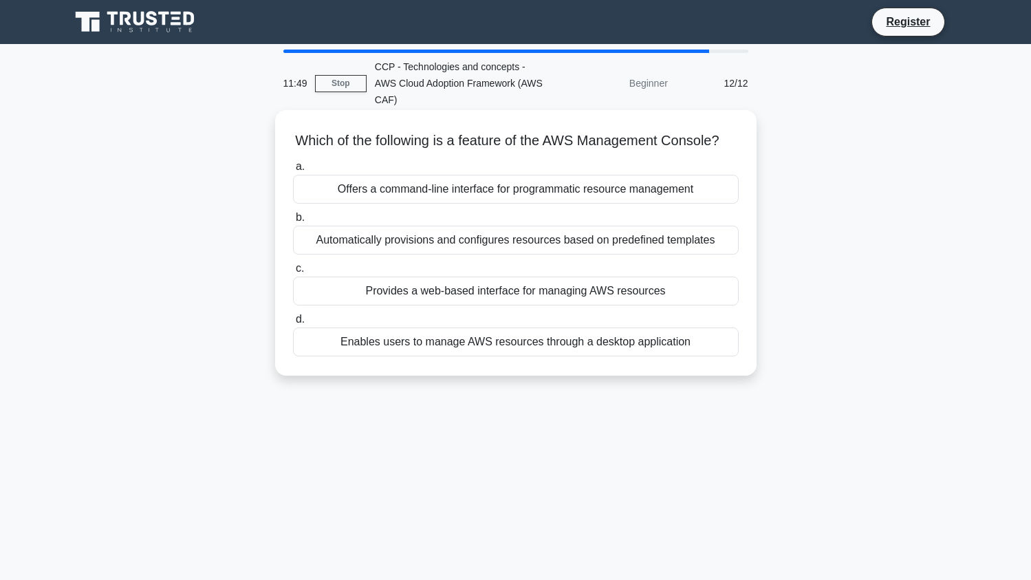
click at [571, 179] on div "Offers a command-line interface for programmatic resource management" at bounding box center [516, 189] width 446 height 29
click at [293, 171] on input "a. Offers a command-line interface for programmatic resource management" at bounding box center [293, 166] width 0 height 9
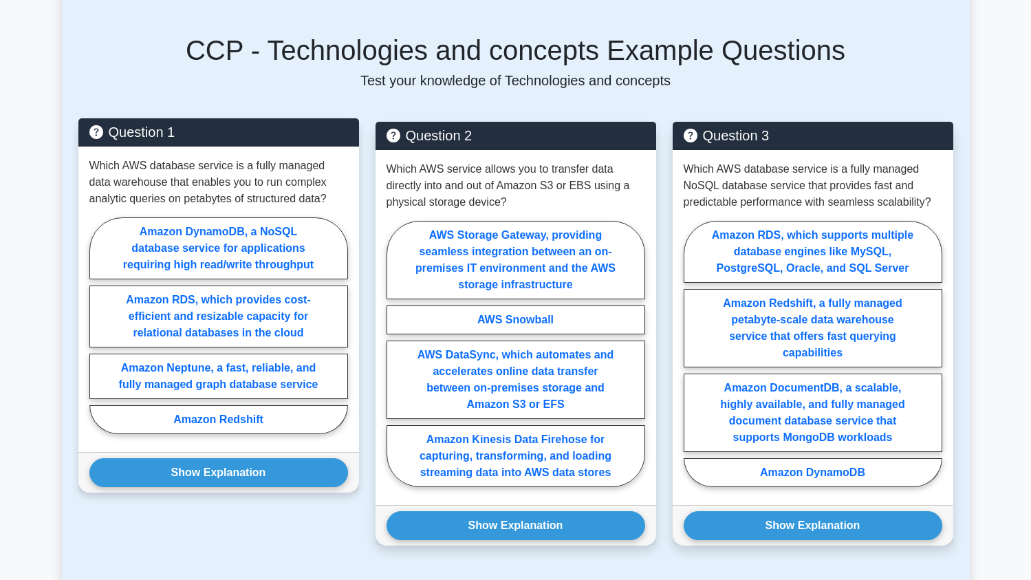
scroll to position [980, 0]
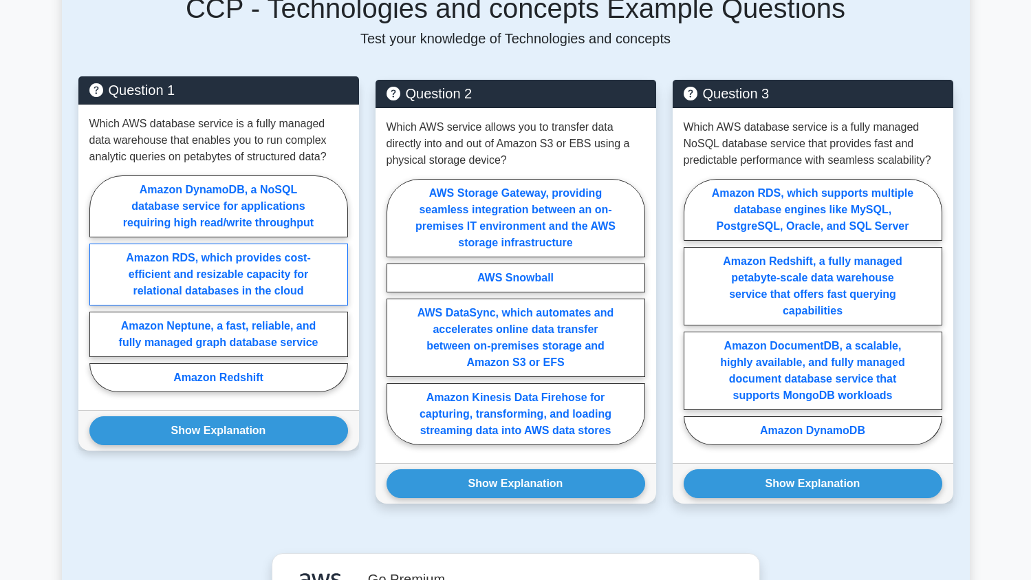
scroll to position [1036, 0]
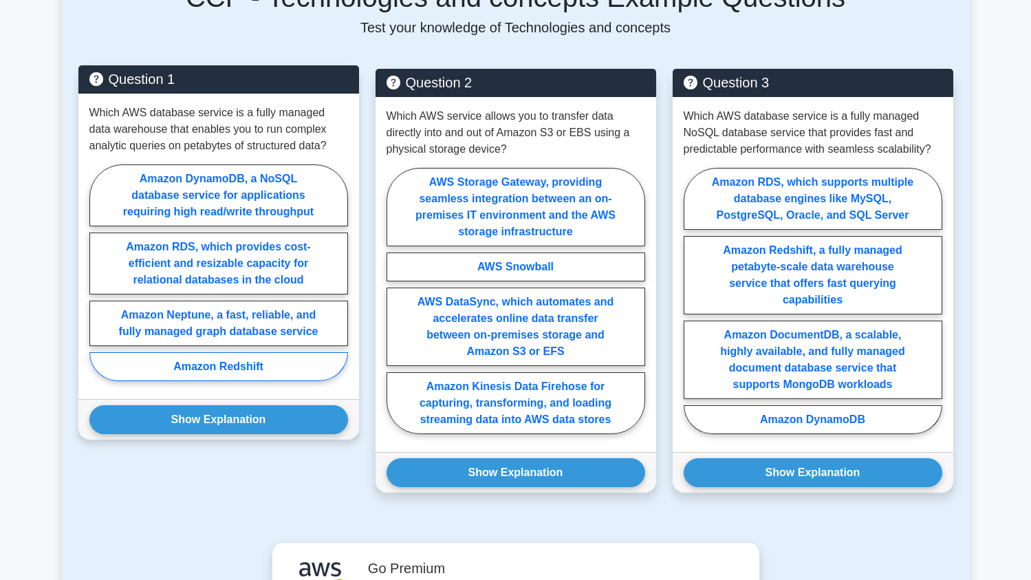
click at [205, 352] on label "Amazon Redshift" at bounding box center [218, 366] width 259 height 29
click at [98, 281] on input "Amazon Redshift" at bounding box center [93, 276] width 9 height 9
radio input "true"
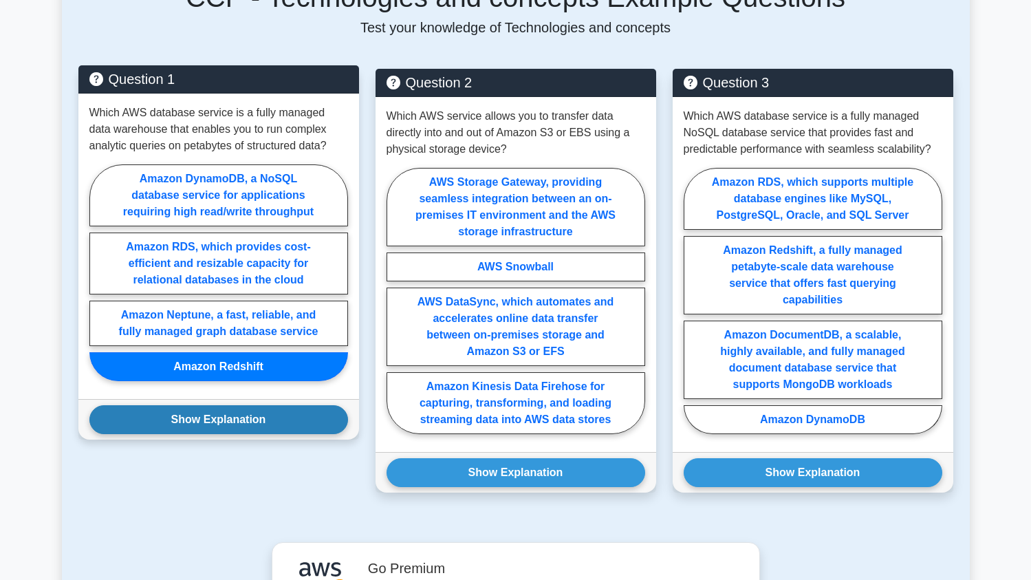
click at [225, 407] on button "Show Explanation" at bounding box center [218, 419] width 259 height 29
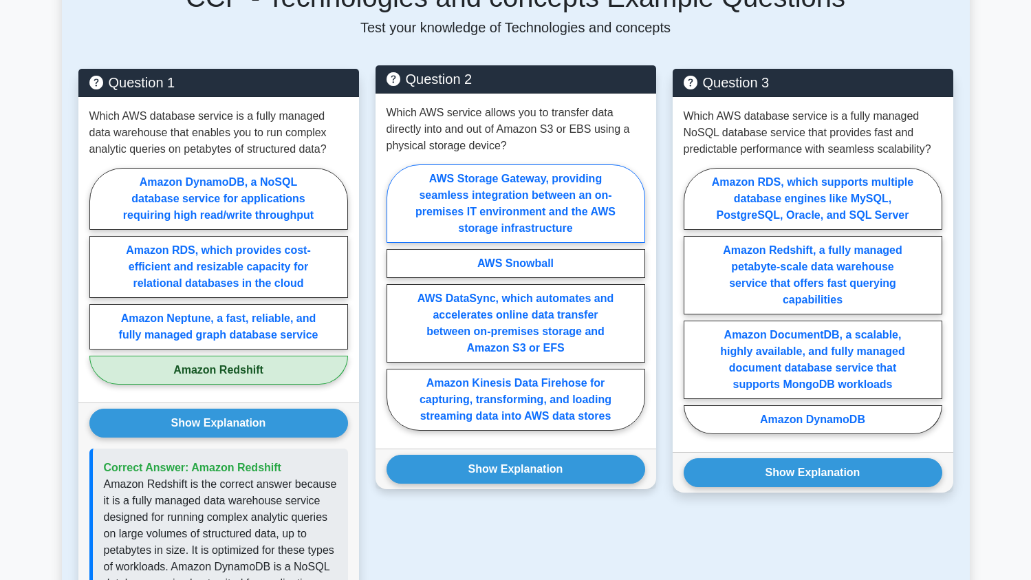
click at [518, 180] on label "AWS Storage Gateway, providing seamless integration between an on-premises IT e…" at bounding box center [515, 203] width 259 height 78
click at [395, 297] on input "AWS Storage Gateway, providing seamless integration between an on-premises IT e…" at bounding box center [390, 301] width 9 height 9
radio input "true"
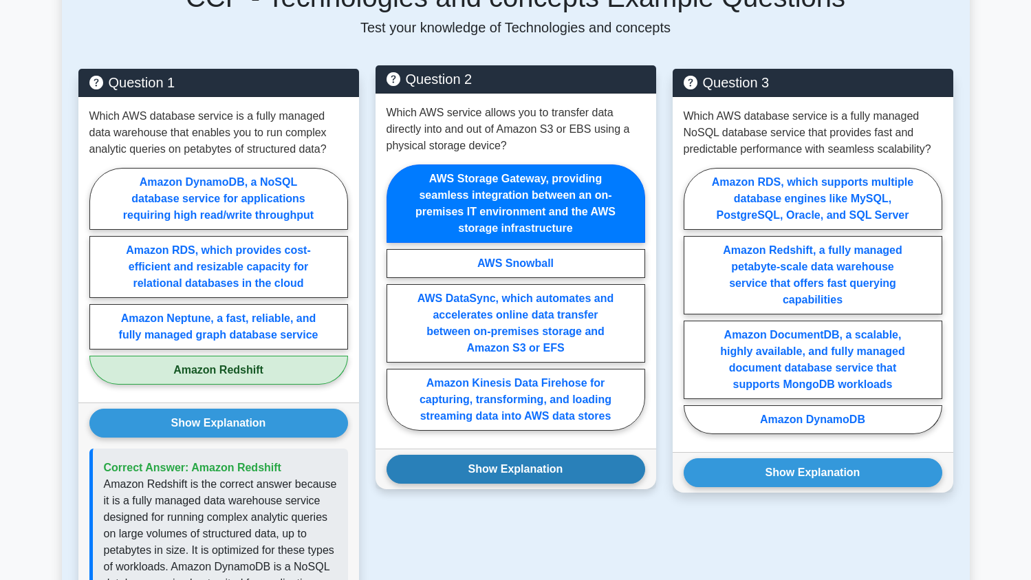
click at [514, 456] on button "Show Explanation" at bounding box center [515, 469] width 259 height 29
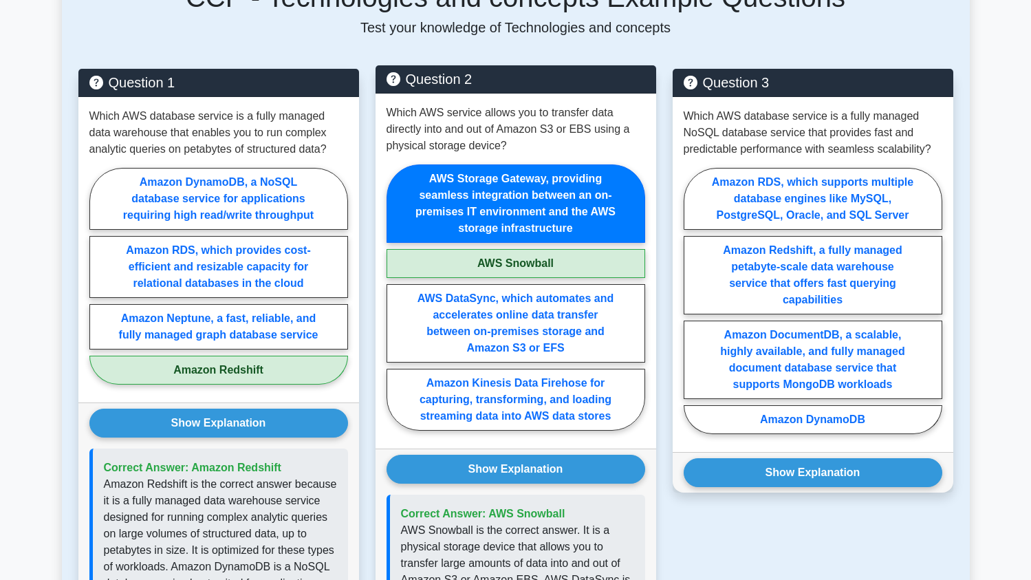
click at [518, 249] on label "AWS Snowball" at bounding box center [515, 263] width 259 height 29
click at [395, 297] on input "AWS Snowball" at bounding box center [390, 301] width 9 height 9
radio input "true"
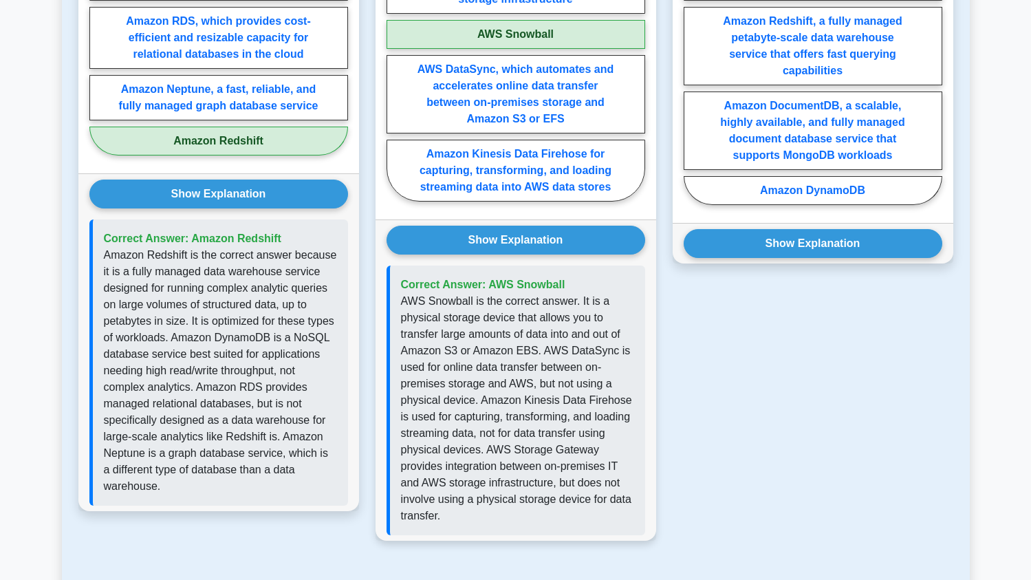
scroll to position [1271, 0]
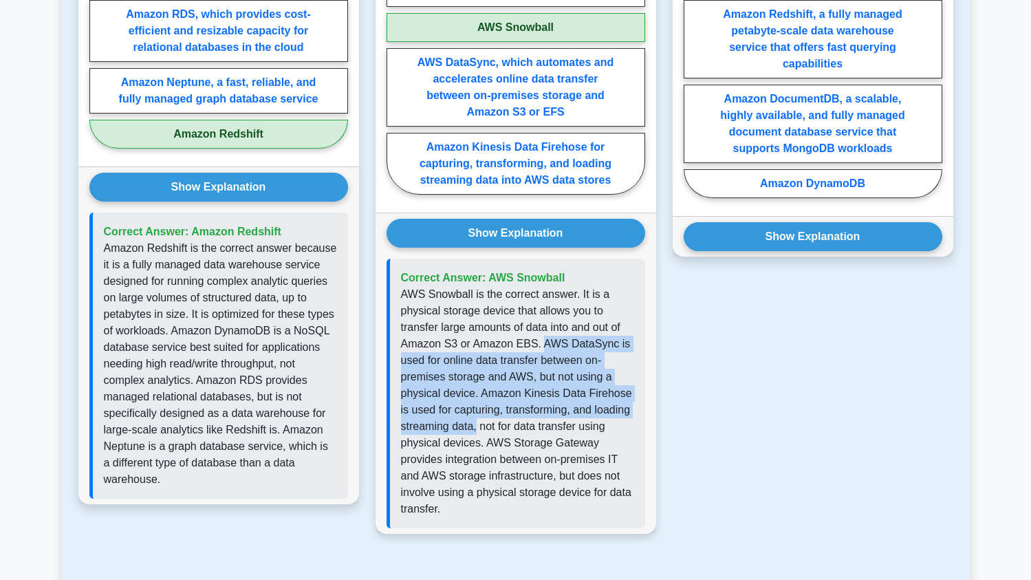
drag, startPoint x: 541, startPoint y: 327, endPoint x: 477, endPoint y: 419, distance: 112.7
click at [476, 417] on p "AWS Snowball is the correct answer. It is a physical storage device that allows…" at bounding box center [517, 401] width 233 height 231
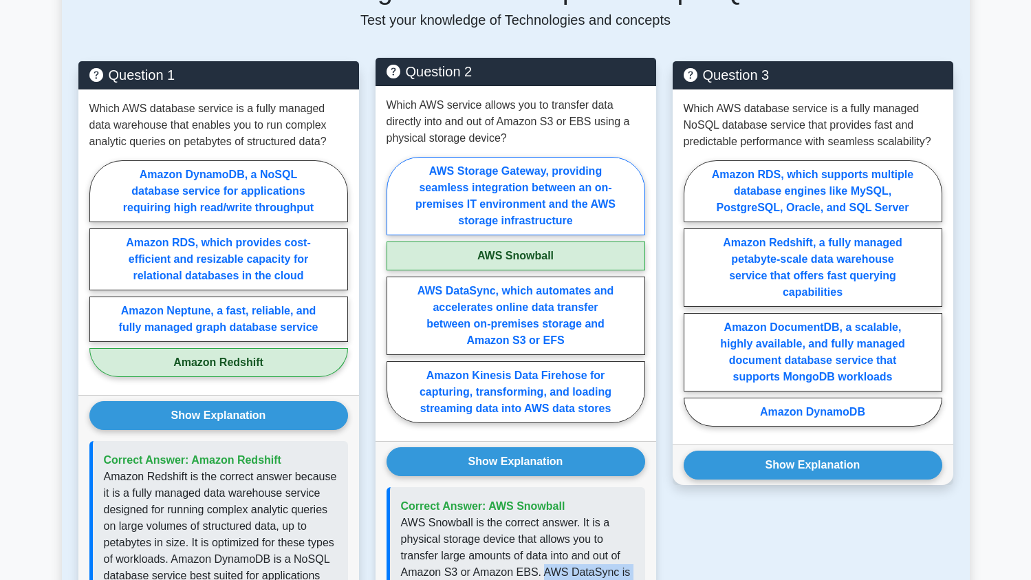
scroll to position [1051, 0]
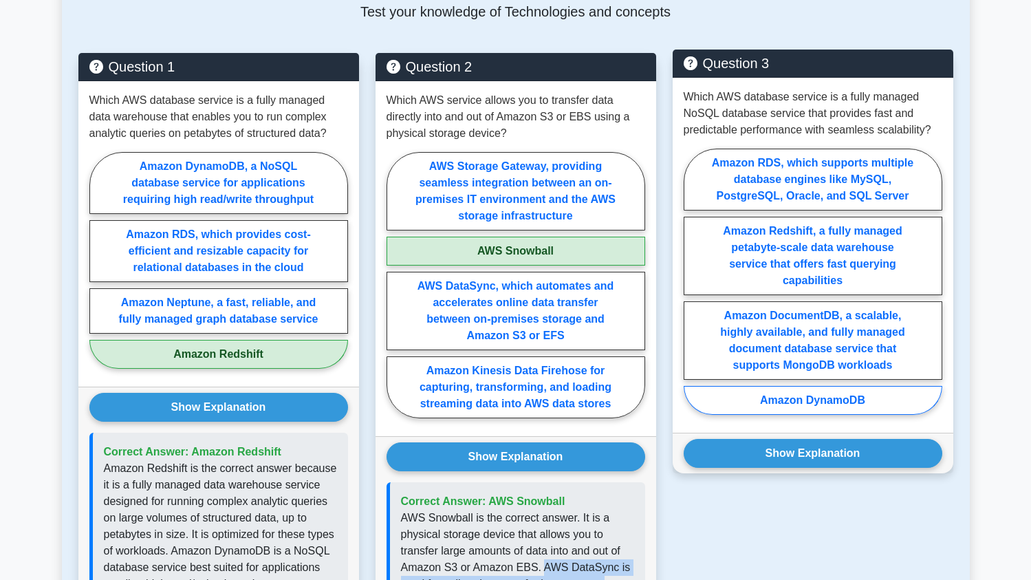
click at [822, 386] on label "Amazon DynamoDB" at bounding box center [812, 400] width 259 height 29
click at [692, 290] on input "Amazon DynamoDB" at bounding box center [687, 285] width 9 height 9
radio input "true"
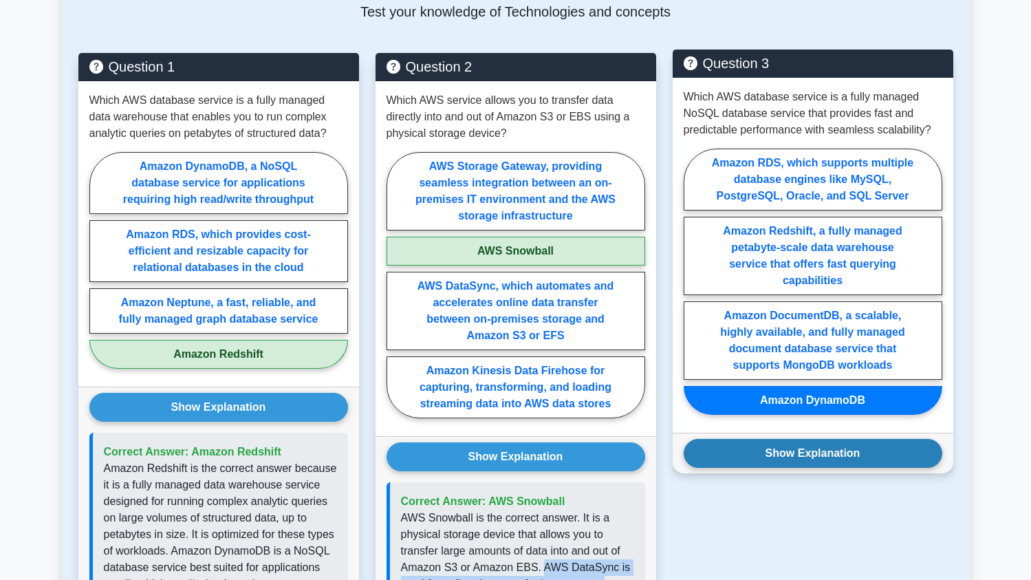
click at [822, 439] on button "Show Explanation" at bounding box center [812, 453] width 259 height 29
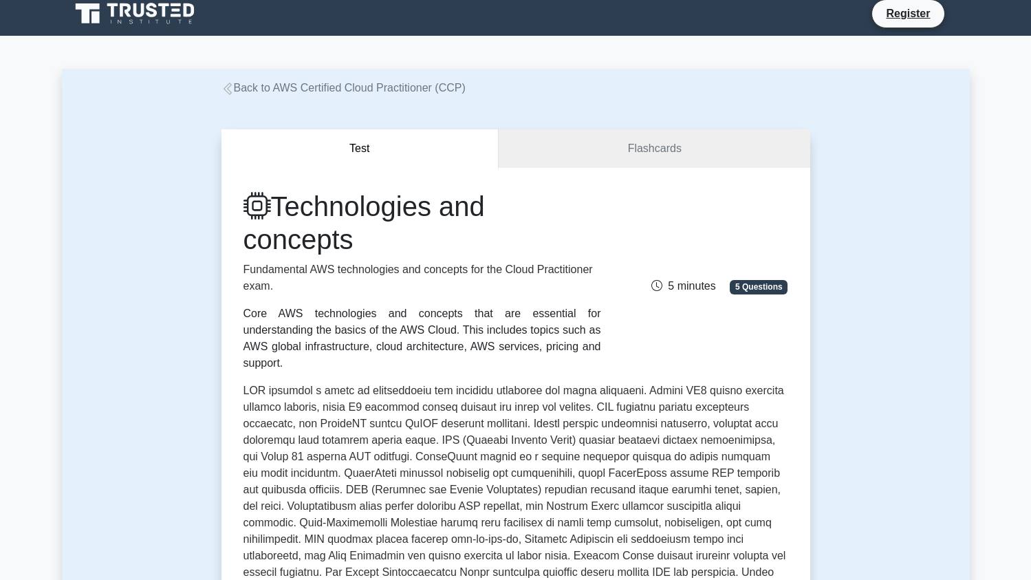
scroll to position [0, 0]
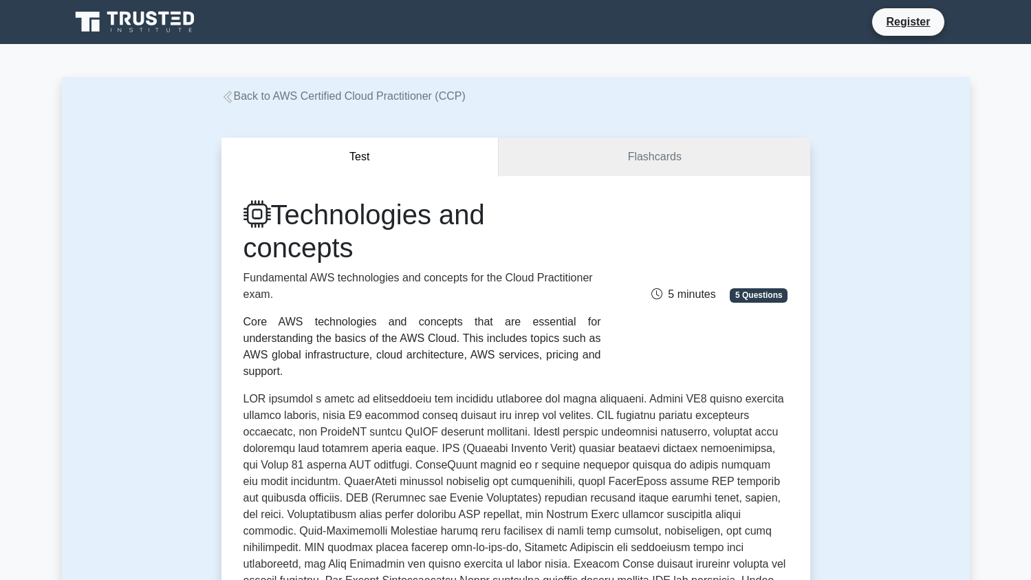
click at [230, 98] on icon at bounding box center [227, 97] width 12 height 12
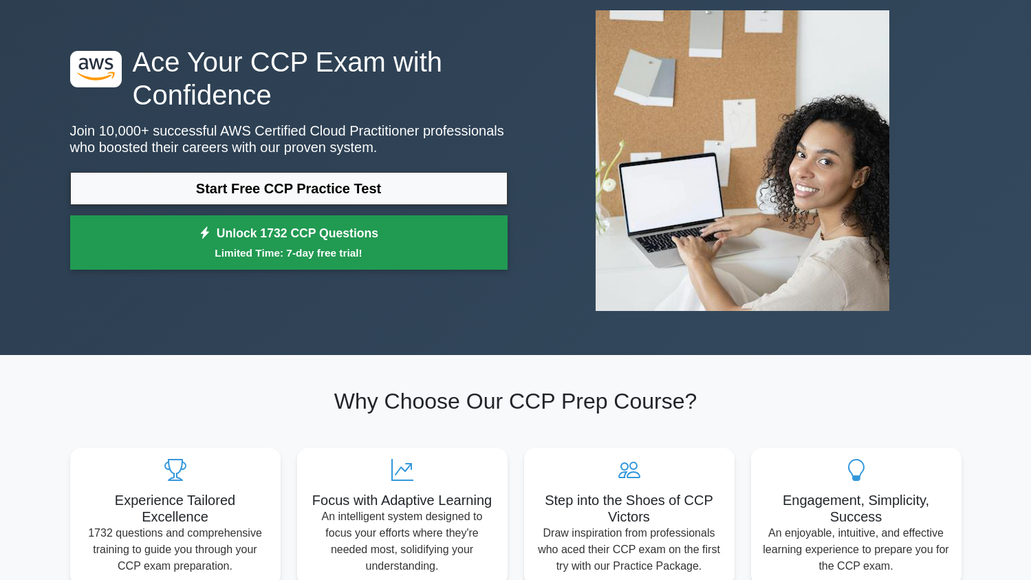
scroll to position [76, 0]
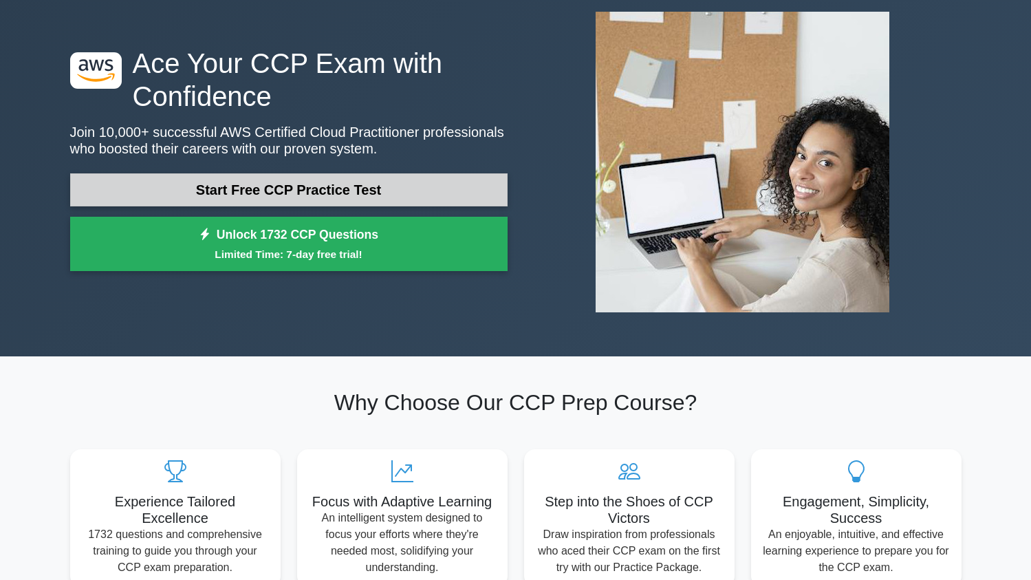
click at [305, 181] on link "Start Free CCP Practice Test" at bounding box center [288, 189] width 437 height 33
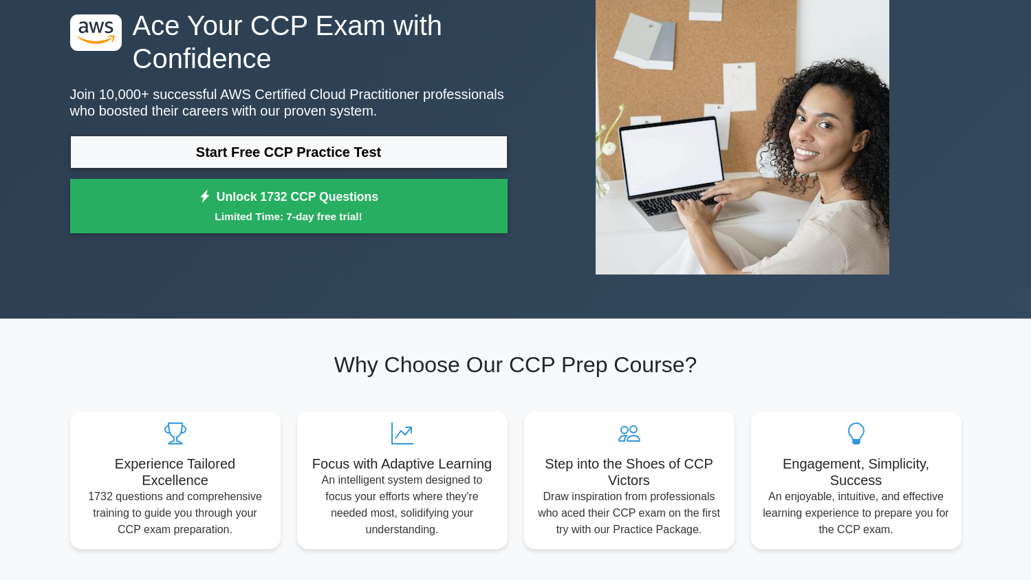
scroll to position [0, 0]
